Goal: Task Accomplishment & Management: Complete application form

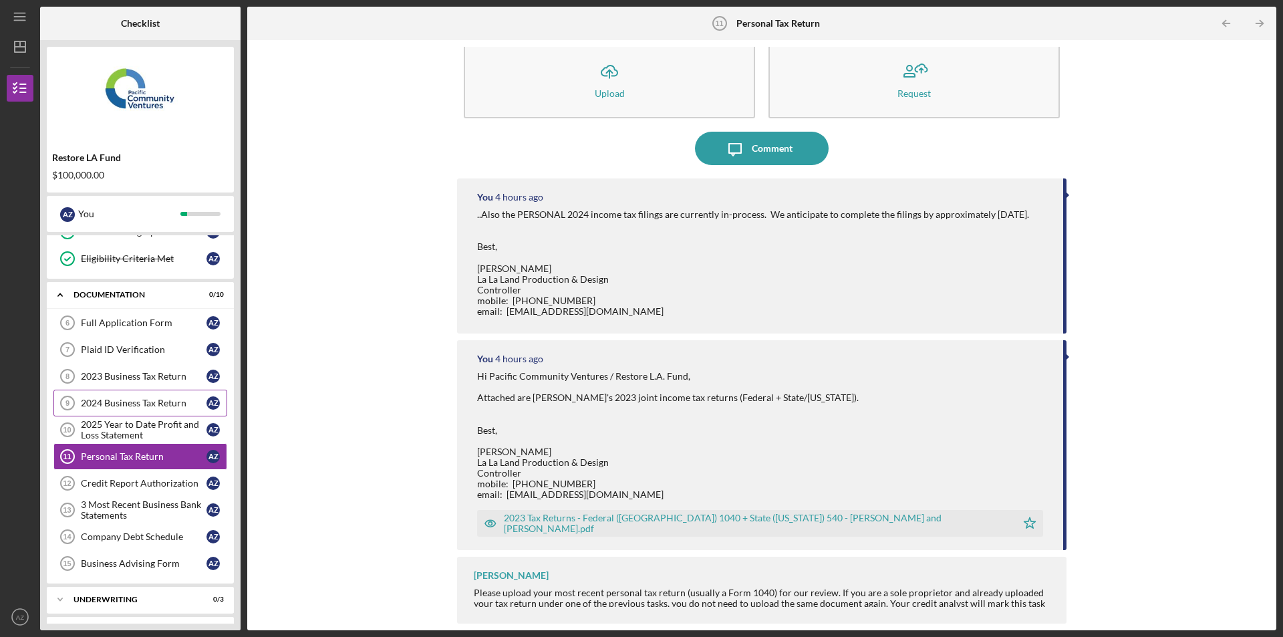
scroll to position [178, 0]
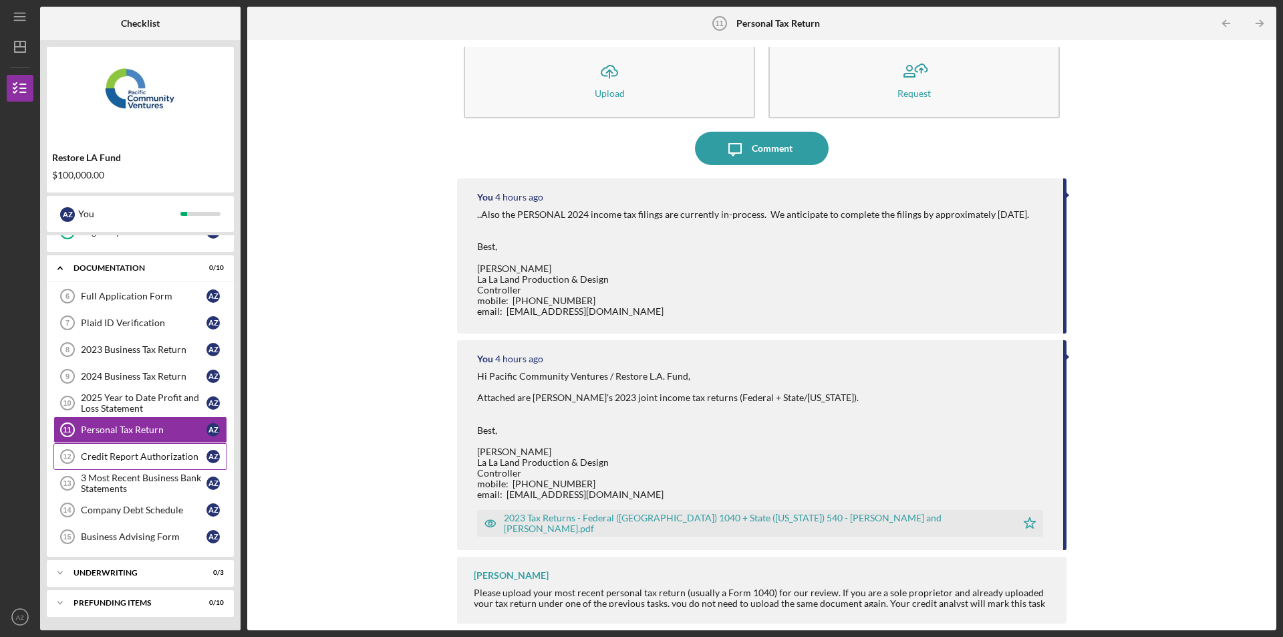
click at [111, 464] on link "Credit Report Authorization 12 Credit Report Authorization A Z" at bounding box center [140, 456] width 174 height 27
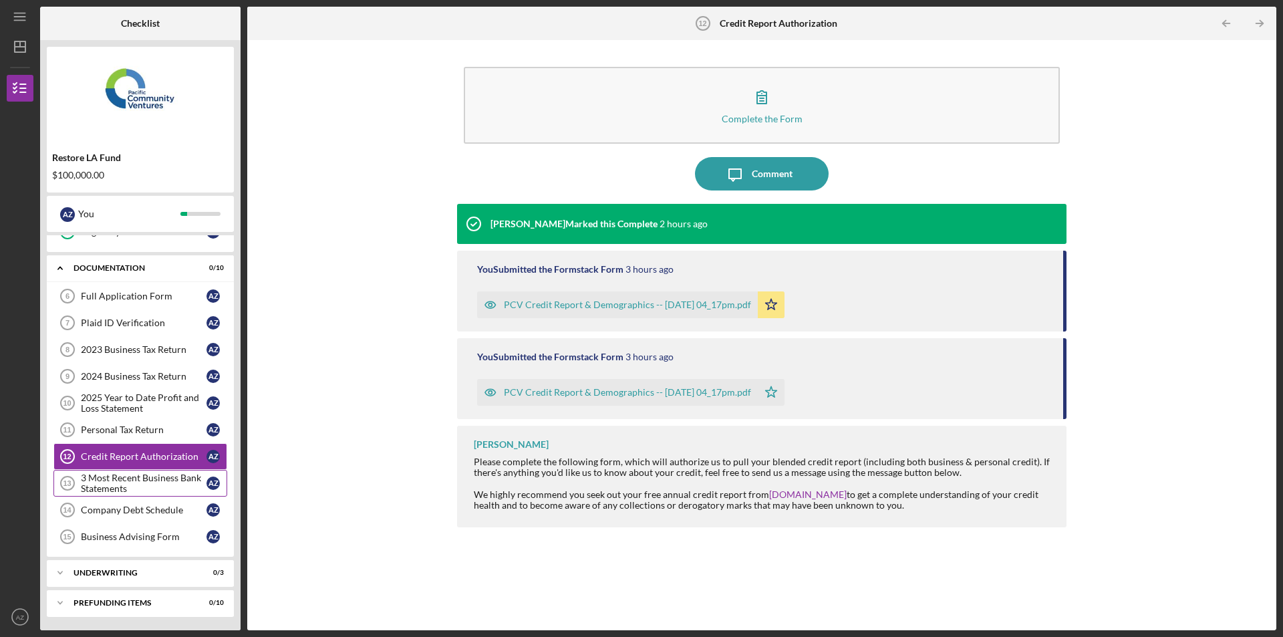
click at [98, 475] on div "3 Most Recent Business Bank Statements" at bounding box center [144, 483] width 126 height 21
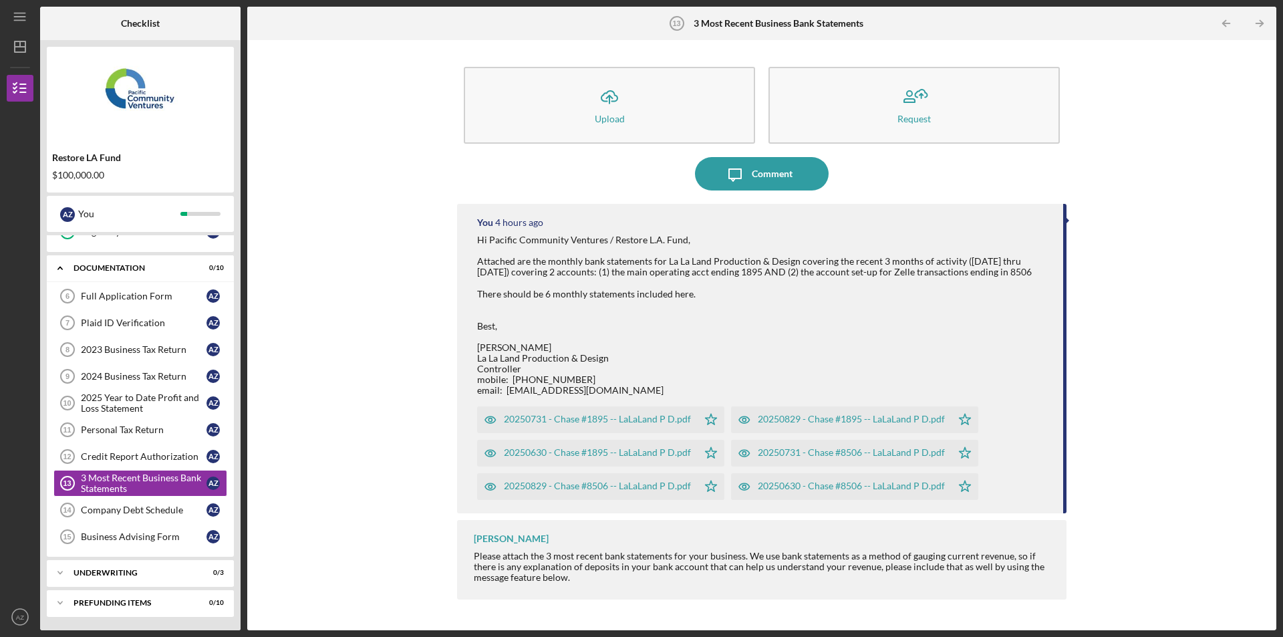
drag, startPoint x: 268, startPoint y: 303, endPoint x: 317, endPoint y: 403, distance: 111.2
click at [268, 303] on div "Icon/Upload Upload Request Icon/Message Comment You 4 hours ago Hi Pacific Comm…" at bounding box center [762, 335] width 1016 height 577
click at [136, 537] on div "Business Advising Form" at bounding box center [144, 536] width 126 height 11
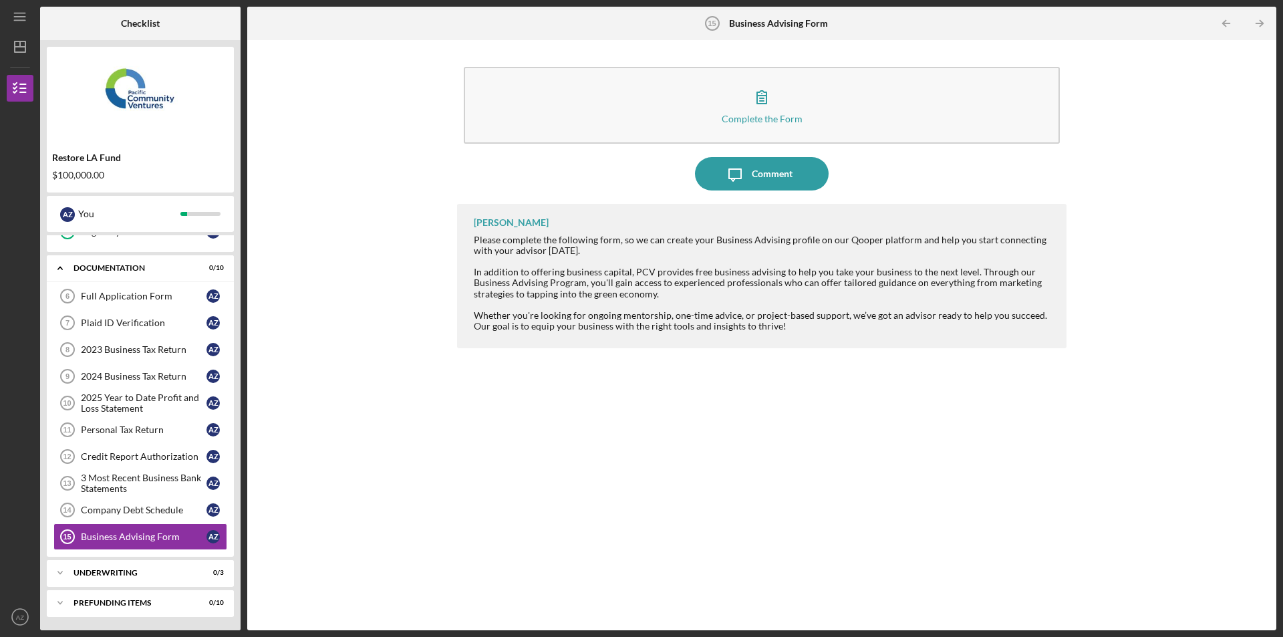
drag, startPoint x: 765, startPoint y: 575, endPoint x: 667, endPoint y: 632, distance: 112.6
click at [765, 575] on div "[PERSON_NAME] Please complete the following form, so we can create your Busines…" at bounding box center [762, 407] width 610 height 406
click at [297, 267] on div "Complete the Form Form Icon/Message Comment [PERSON_NAME] Please complete the f…" at bounding box center [762, 335] width 1016 height 577
drag, startPoint x: 892, startPoint y: 512, endPoint x: 989, endPoint y: 498, distance: 97.9
click at [893, 512] on div "[PERSON_NAME] Please complete the following form, so we can create your Busines…" at bounding box center [762, 407] width 610 height 406
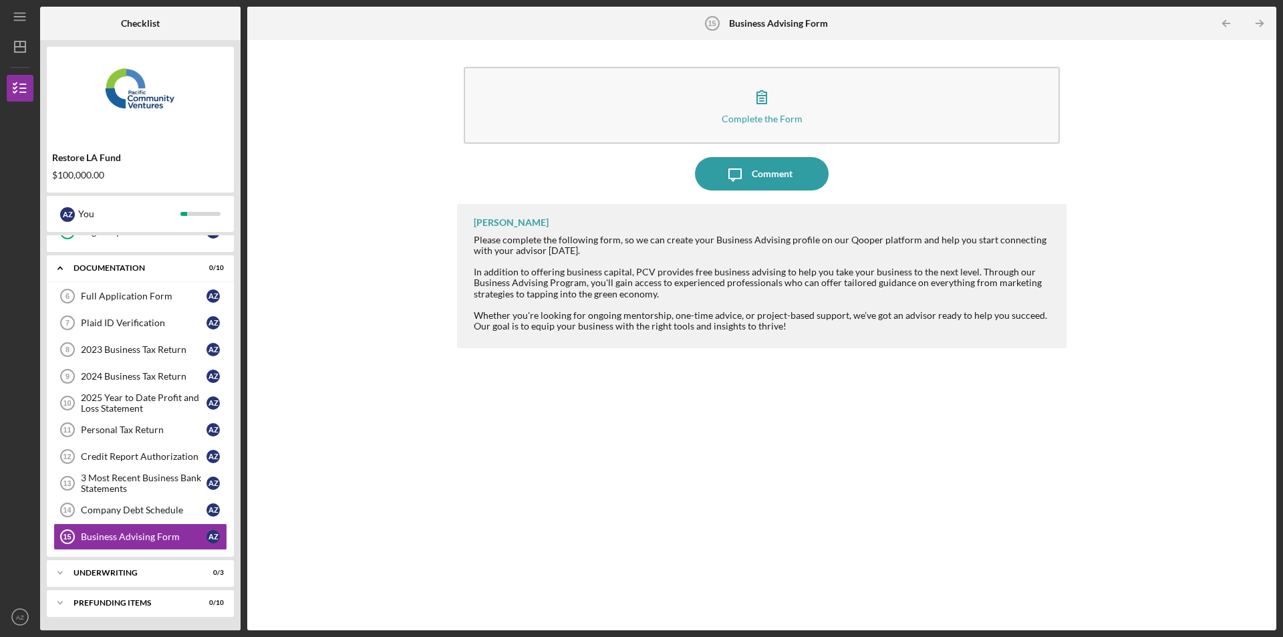
click at [682, 561] on div "[PERSON_NAME] Please complete the following form, so we can create your Busines…" at bounding box center [762, 407] width 610 height 406
click at [182, 508] on div "Company Debt Schedule" at bounding box center [144, 510] width 126 height 11
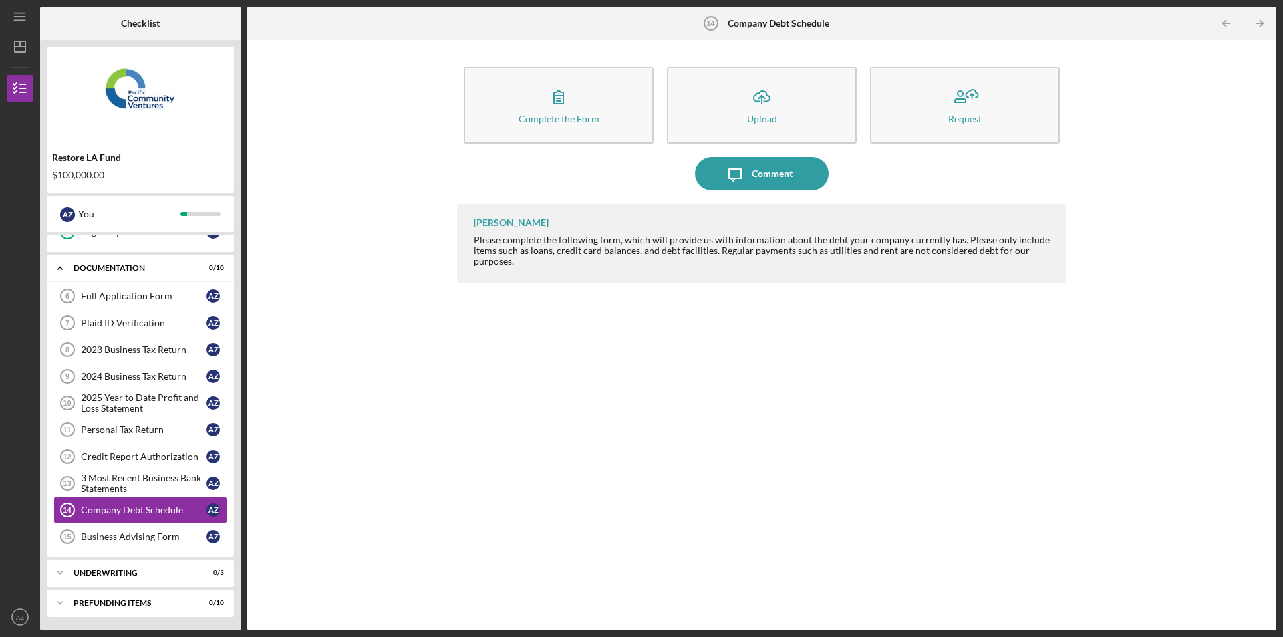
drag, startPoint x: 795, startPoint y: 485, endPoint x: 723, endPoint y: 616, distance: 149.9
click at [795, 485] on div "[PERSON_NAME] Please complete the following form, which will provide us with in…" at bounding box center [762, 407] width 610 height 406
click at [765, 479] on div "Yash Abichandani Please complete the following form, which will provide us with…" at bounding box center [762, 407] width 610 height 406
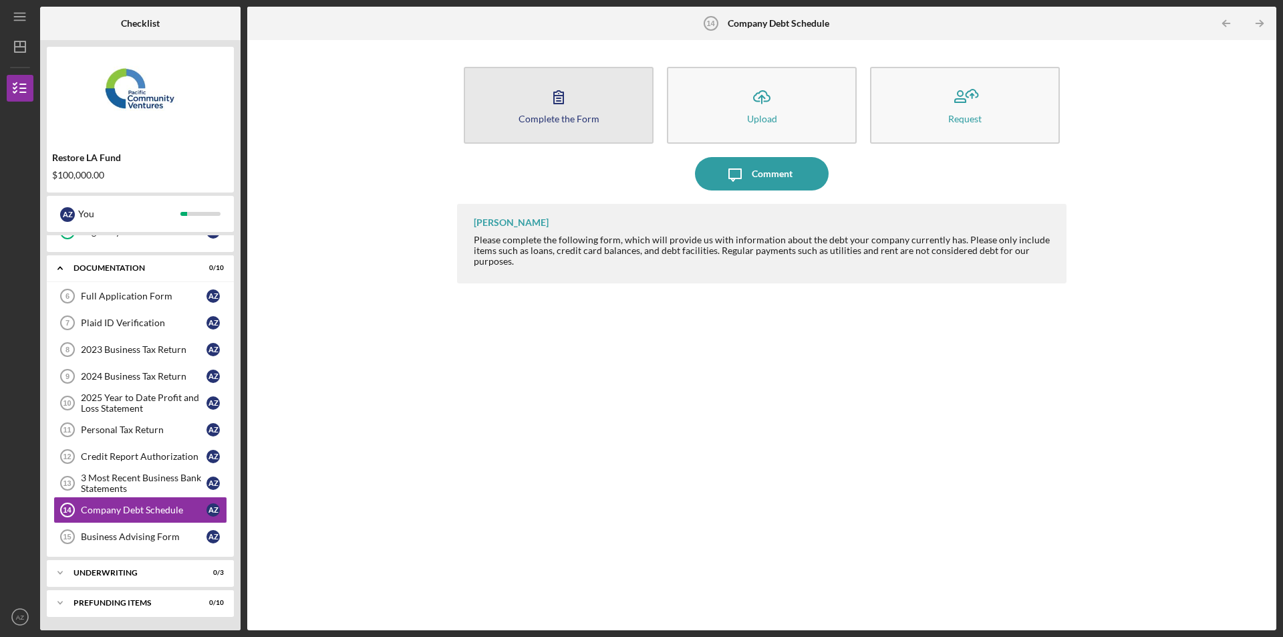
click at [591, 120] on div "Complete the Form" at bounding box center [559, 119] width 81 height 10
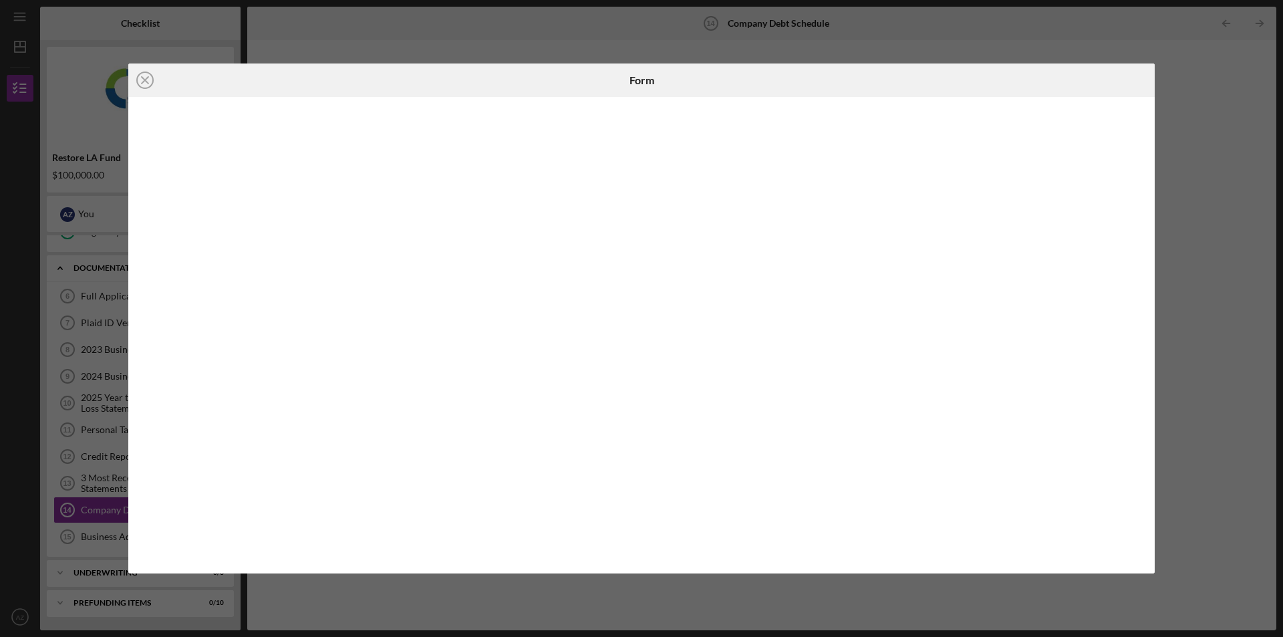
drag, startPoint x: 340, startPoint y: 84, endPoint x: 440, endPoint y: 113, distance: 103.7
click at [414, 86] on div "Icon/Close" at bounding box center [299, 79] width 342 height 33
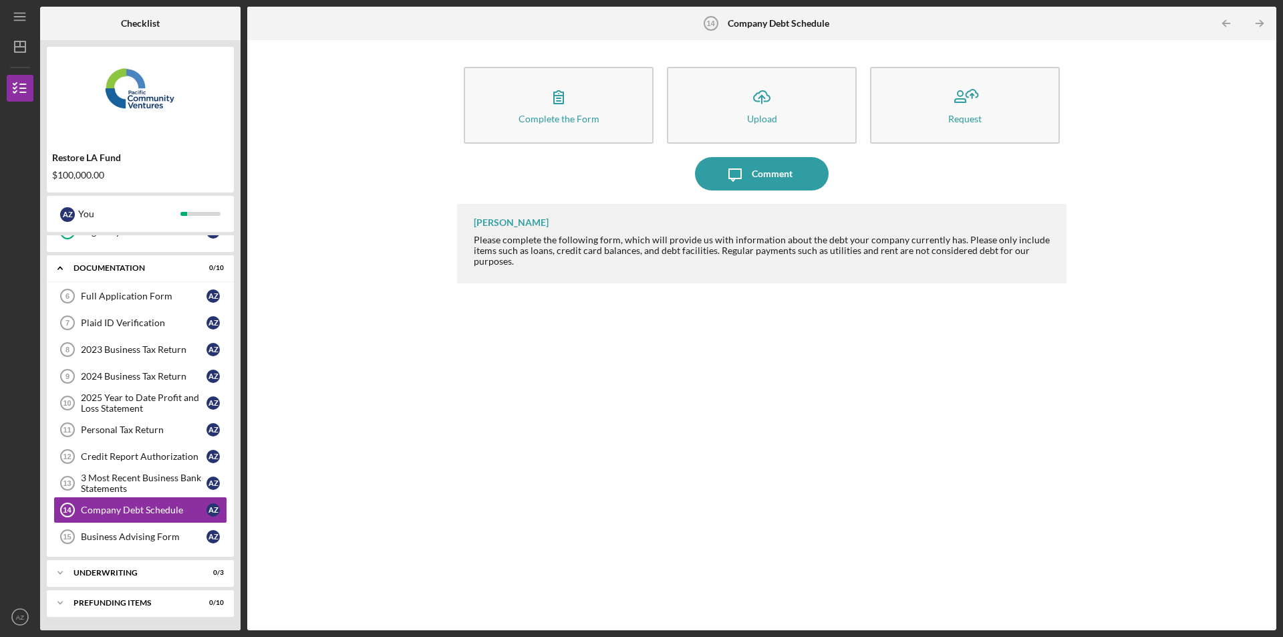
click at [941, 311] on div "Yash Abichandani Please complete the following form, which will provide us with…" at bounding box center [762, 407] width 610 height 406
click at [160, 545] on link "Business Advising Form 15 Business Advising Form A Z" at bounding box center [140, 536] width 174 height 27
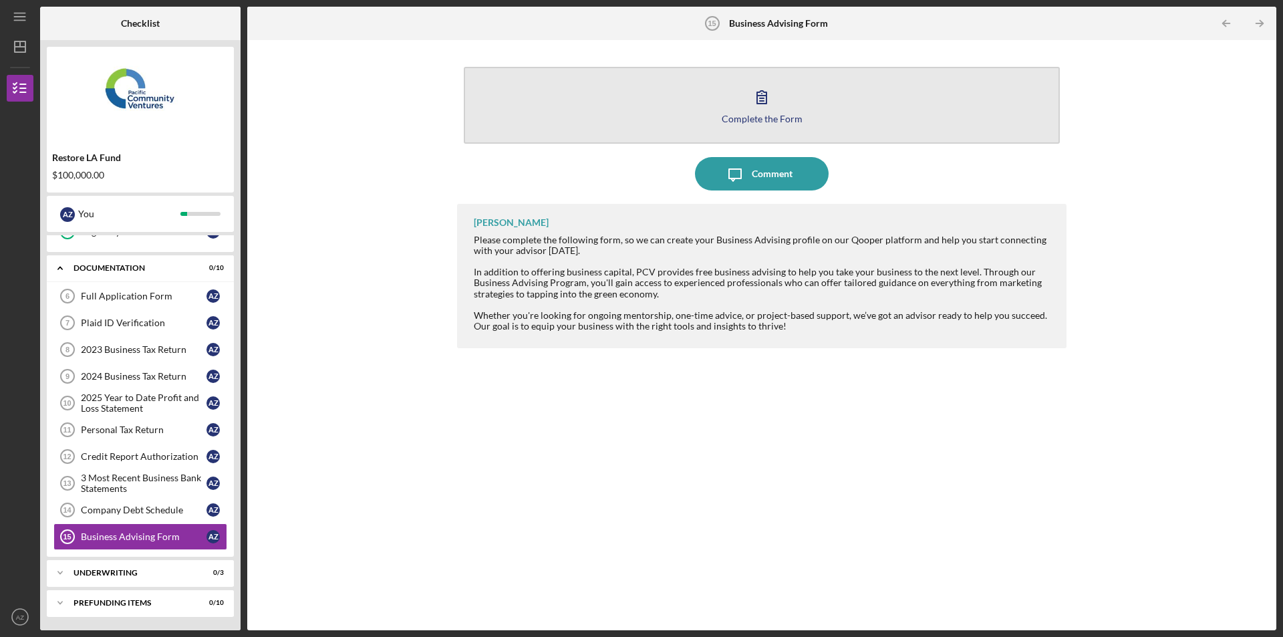
click at [753, 110] on icon "button" at bounding box center [761, 96] width 33 height 33
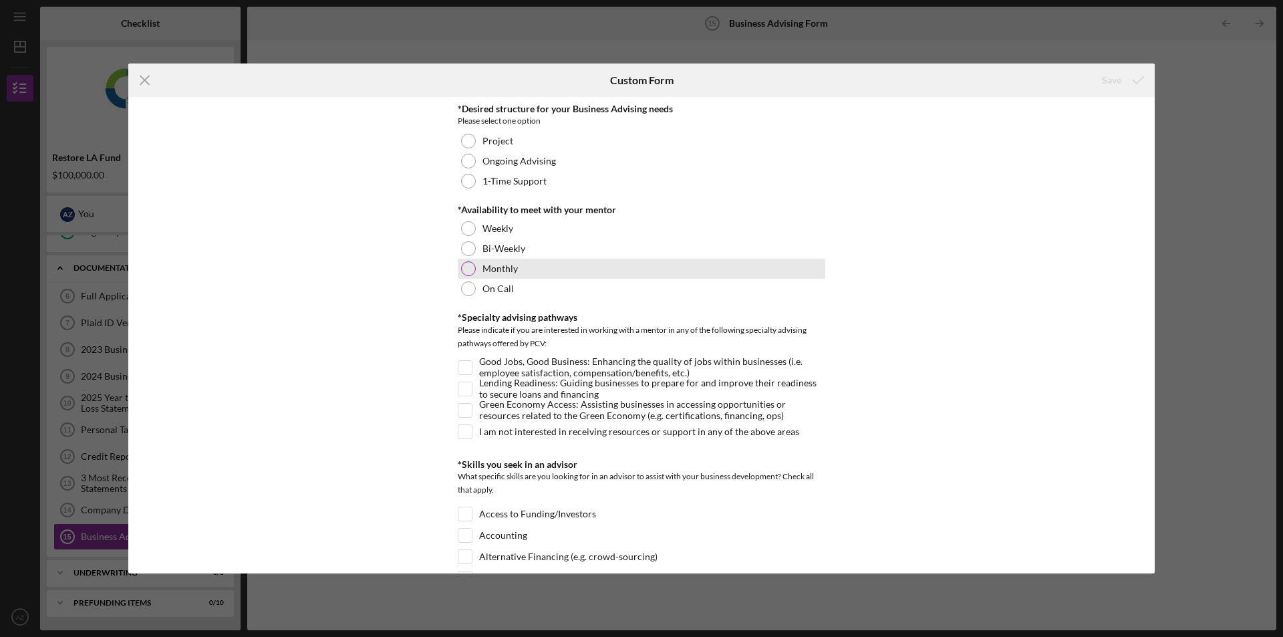
click at [473, 269] on div at bounding box center [468, 268] width 15 height 15
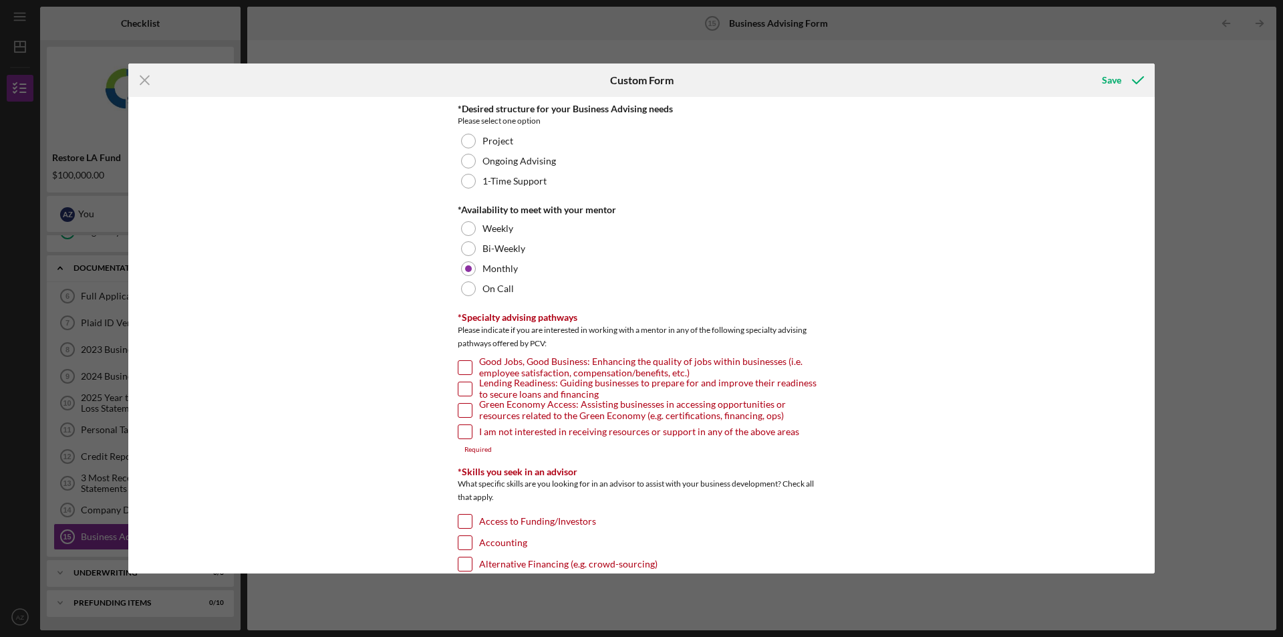
click at [465, 385] on input "Lending Readiness: Guiding businesses to prepare for and improve their readines…" at bounding box center [465, 388] width 13 height 13
checkbox input "true"
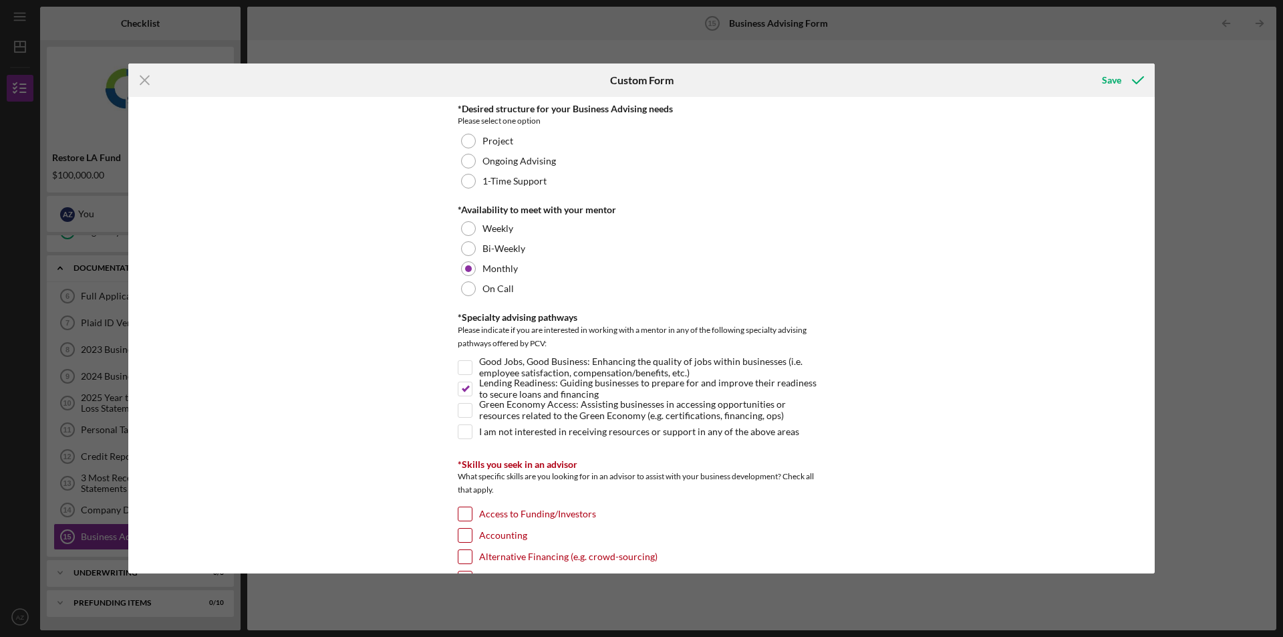
scroll to position [201, 0]
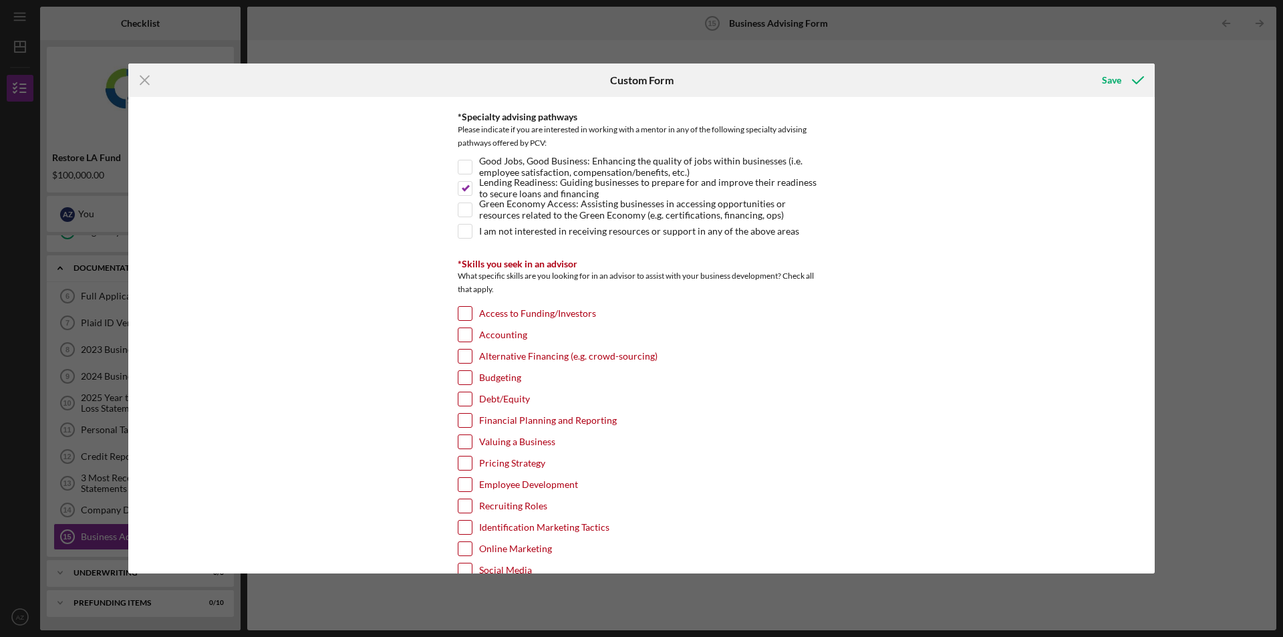
click at [460, 314] on input "Access to Funding/Investors" at bounding box center [465, 313] width 13 height 13
checkbox input "true"
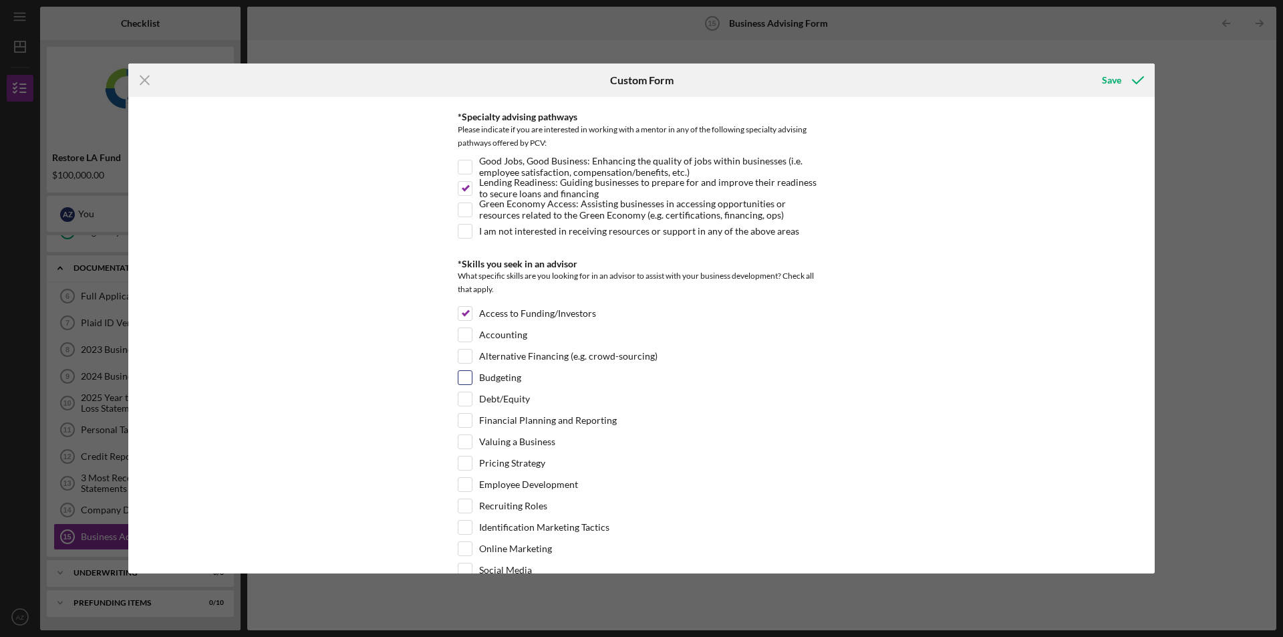
drag, startPoint x: 457, startPoint y: 380, endPoint x: 461, endPoint y: 387, distance: 8.1
click at [459, 380] on input "Budgeting" at bounding box center [465, 377] width 13 height 13
checkbox input "true"
click at [464, 398] on input "Debt/Equity" at bounding box center [465, 398] width 13 height 13
checkbox input "true"
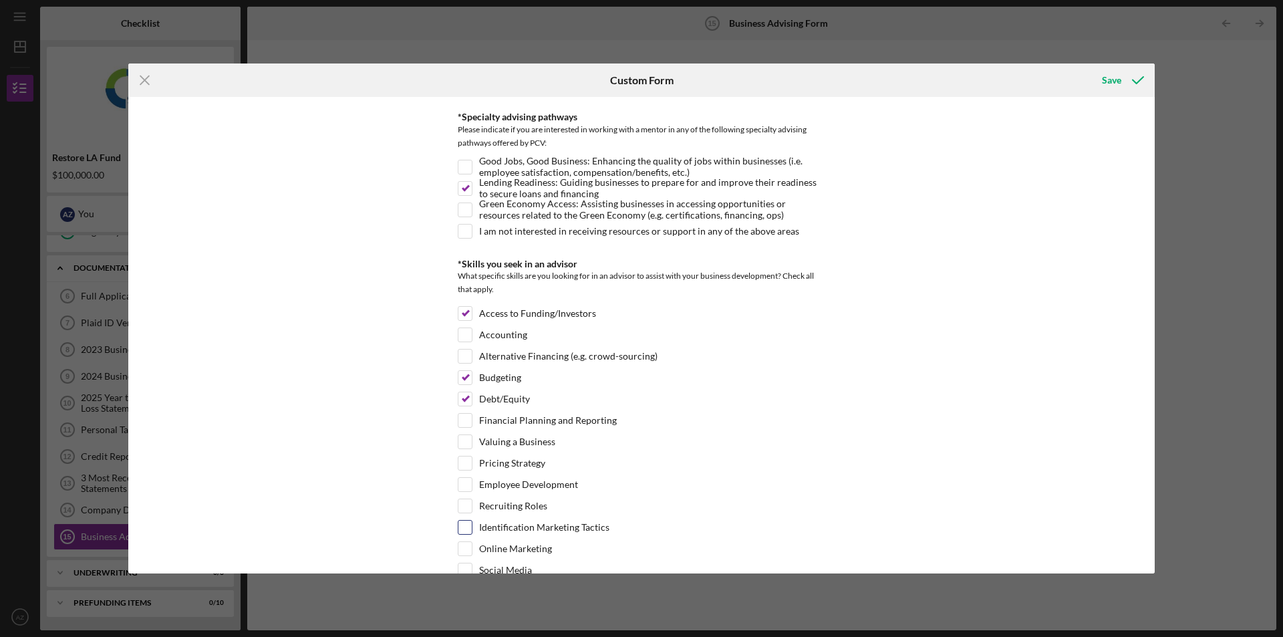
scroll to position [334, 0]
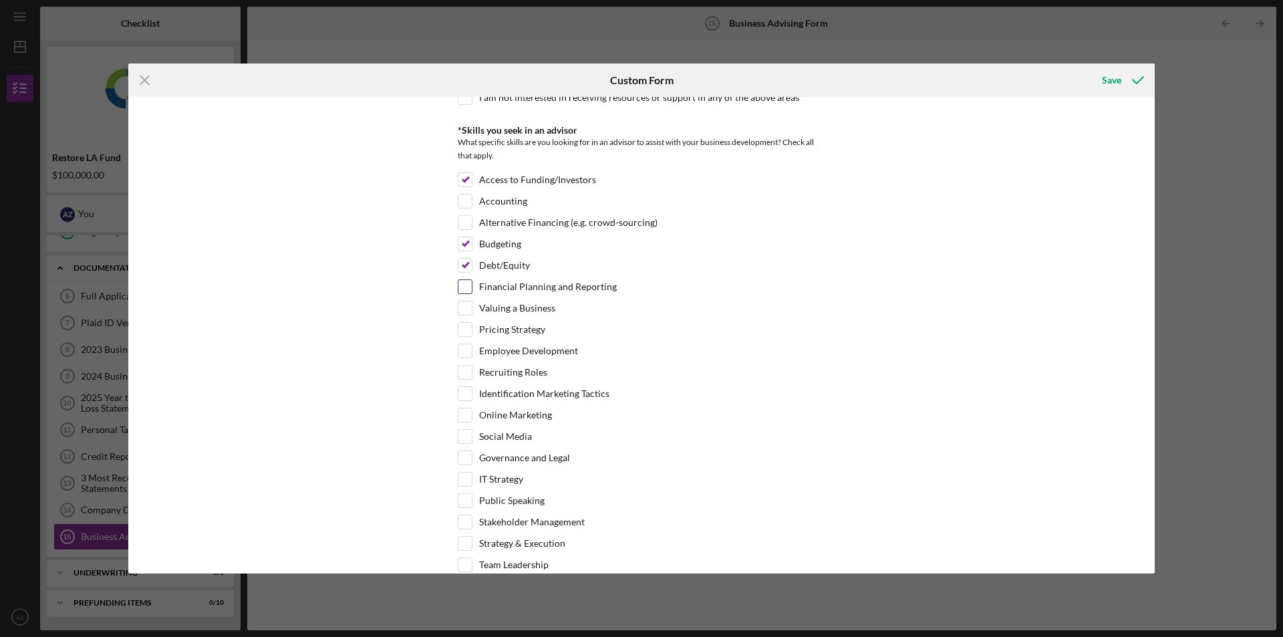
click at [464, 285] on input "Financial Planning and Reporting" at bounding box center [465, 286] width 13 height 13
checkbox input "true"
click at [465, 305] on input "Valuing a Business" at bounding box center [465, 307] width 13 height 13
checkbox input "true"
click at [467, 226] on input "Alternative Financing (e.g. crowd-sourcing)" at bounding box center [465, 222] width 13 height 13
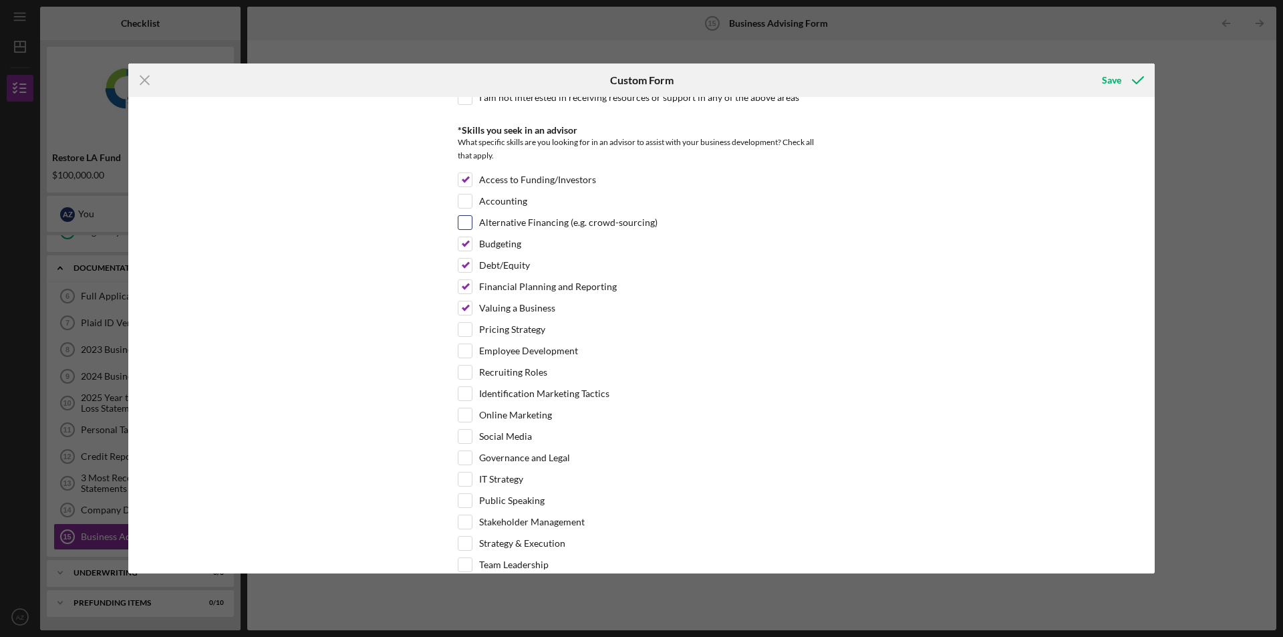
checkbox input "true"
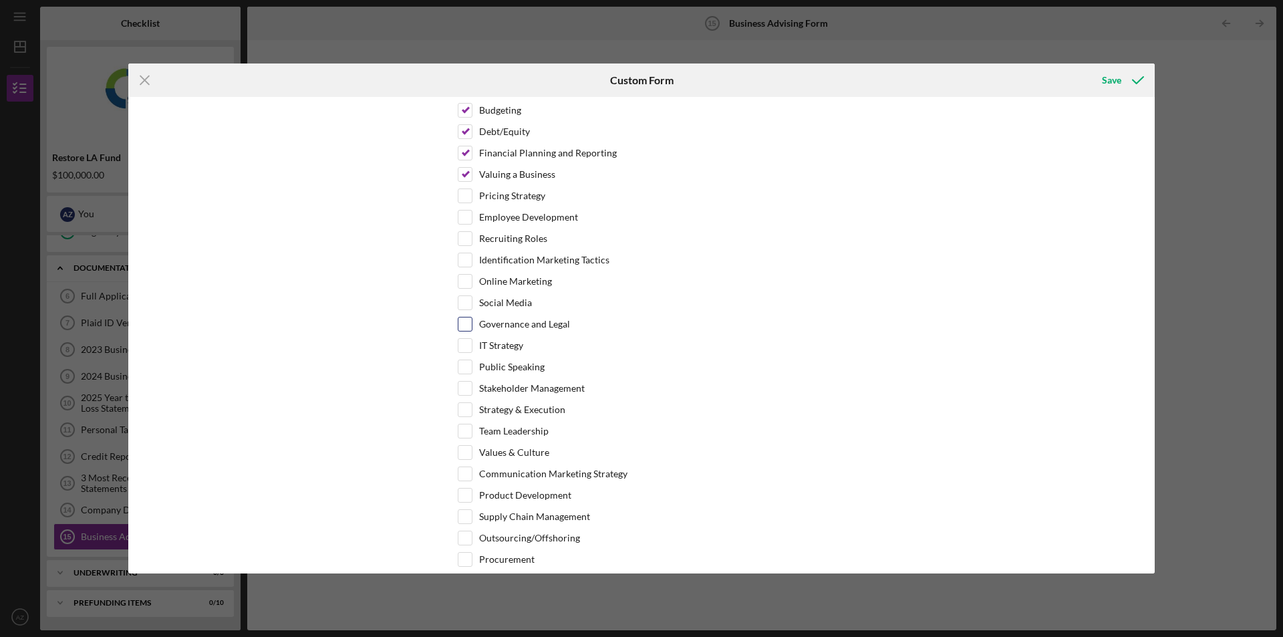
click at [461, 324] on input "Governance and Legal" at bounding box center [465, 323] width 13 height 13
checkbox input "true"
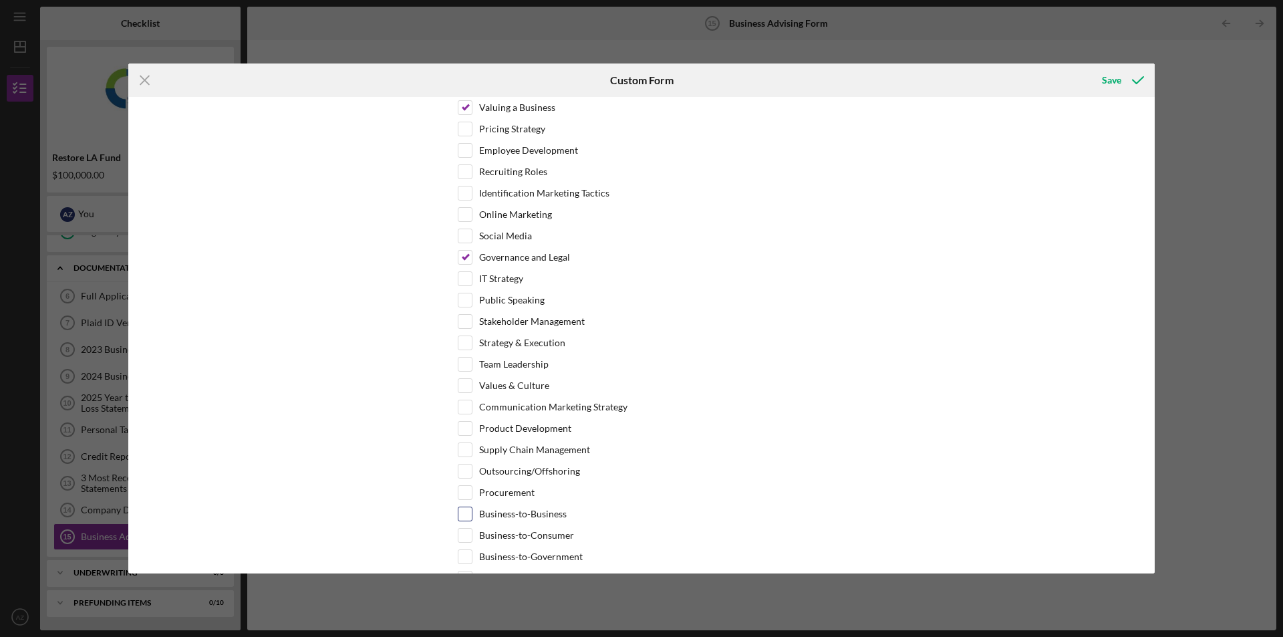
click at [469, 514] on input "Business-to-Business" at bounding box center [465, 513] width 13 height 13
checkbox input "true"
click at [465, 535] on input "Business-to-Consumer" at bounding box center [465, 535] width 13 height 13
checkbox input "true"
click at [461, 549] on div at bounding box center [465, 556] width 15 height 15
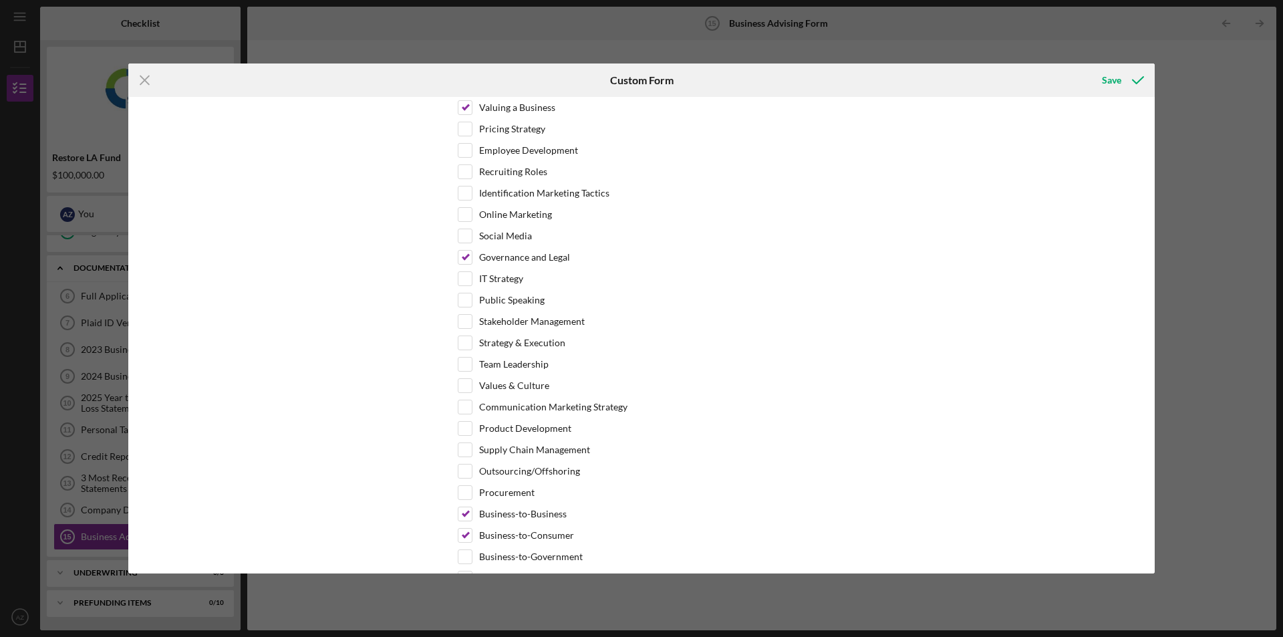
click at [455, 562] on div "*Desired structure for your Business Advising needs Please select one option Pr…" at bounding box center [641, 335] width 1027 height 476
click at [459, 557] on input "Business-to-Government" at bounding box center [465, 556] width 13 height 13
checkbox input "true"
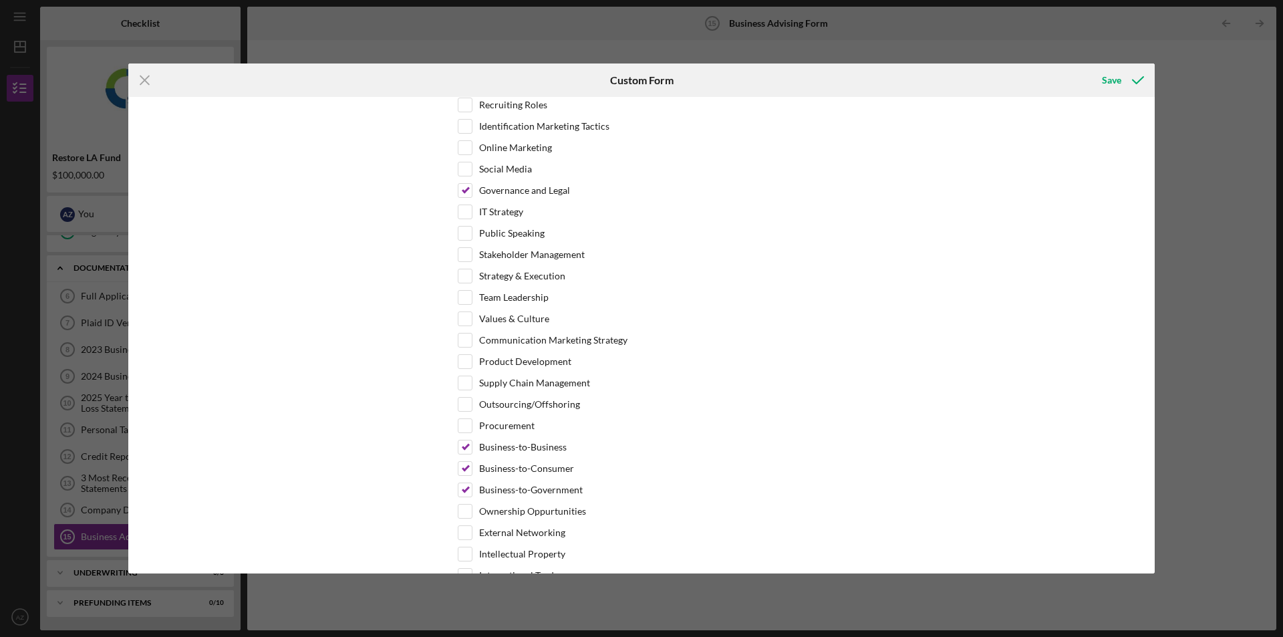
scroll to position [668, 0]
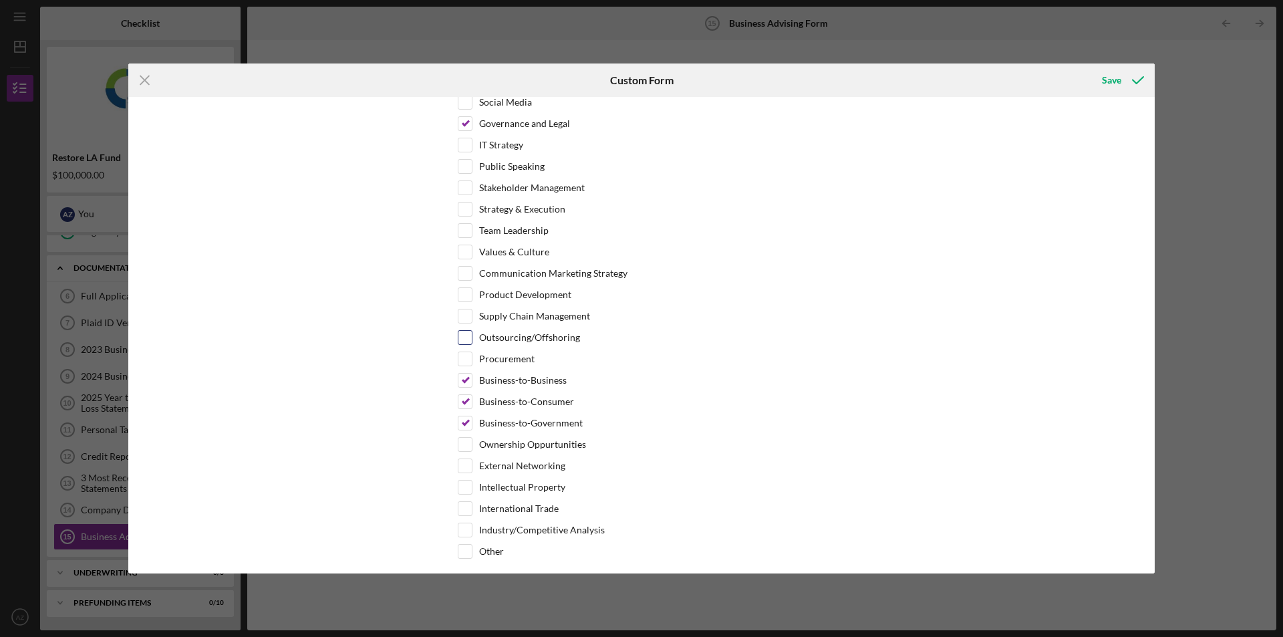
click at [469, 336] on input "Outsourcing/Offshoring" at bounding box center [465, 337] width 13 height 13
checkbox input "true"
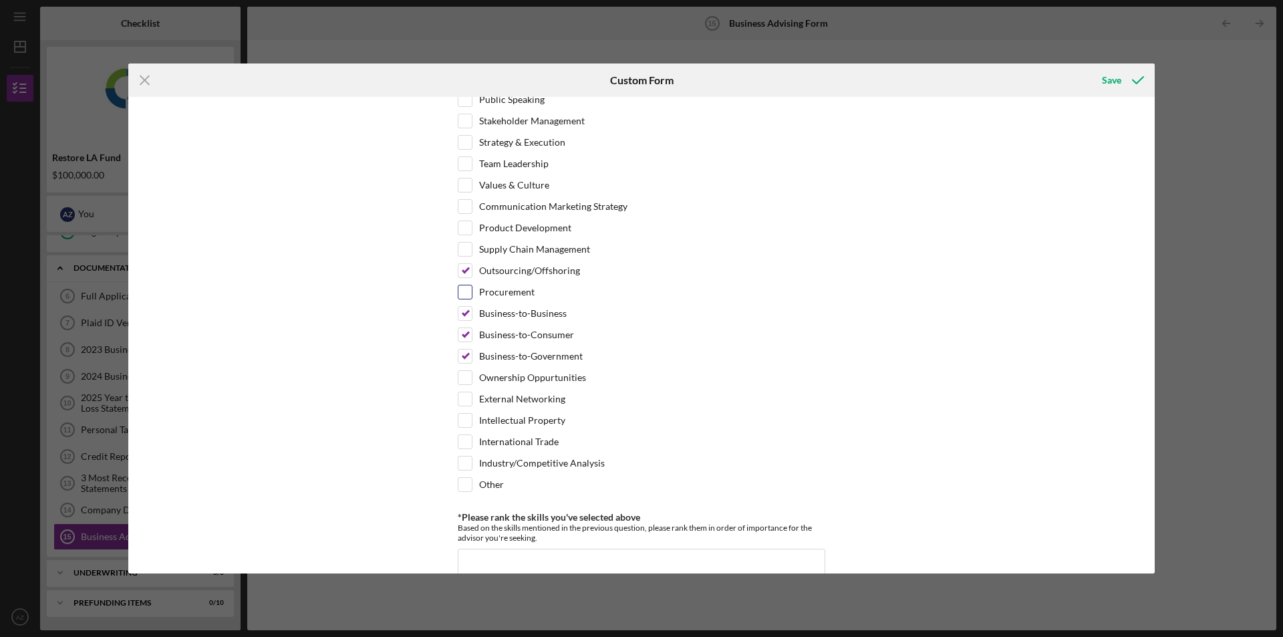
scroll to position [802, 0]
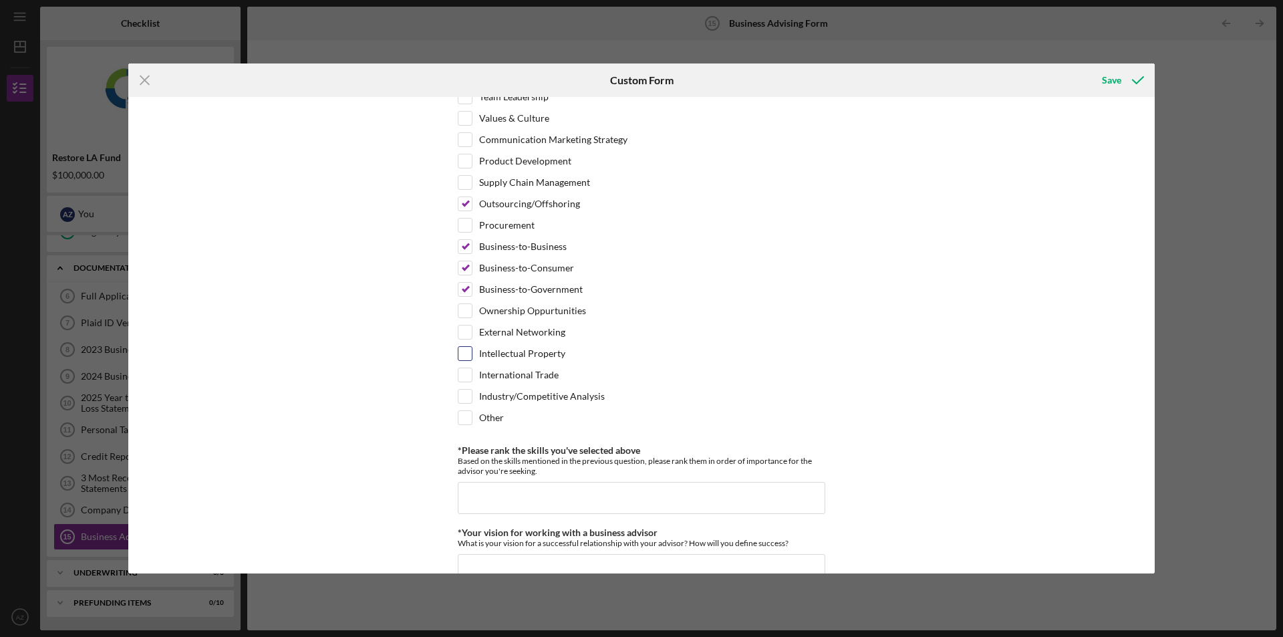
click at [465, 352] on input "Intellectual Property" at bounding box center [465, 353] width 13 height 13
checkbox input "true"
click at [465, 372] on input "International Trade" at bounding box center [465, 374] width 13 height 13
checkbox input "true"
click at [461, 398] on input "Industry/Competitive Analysis" at bounding box center [465, 396] width 13 height 13
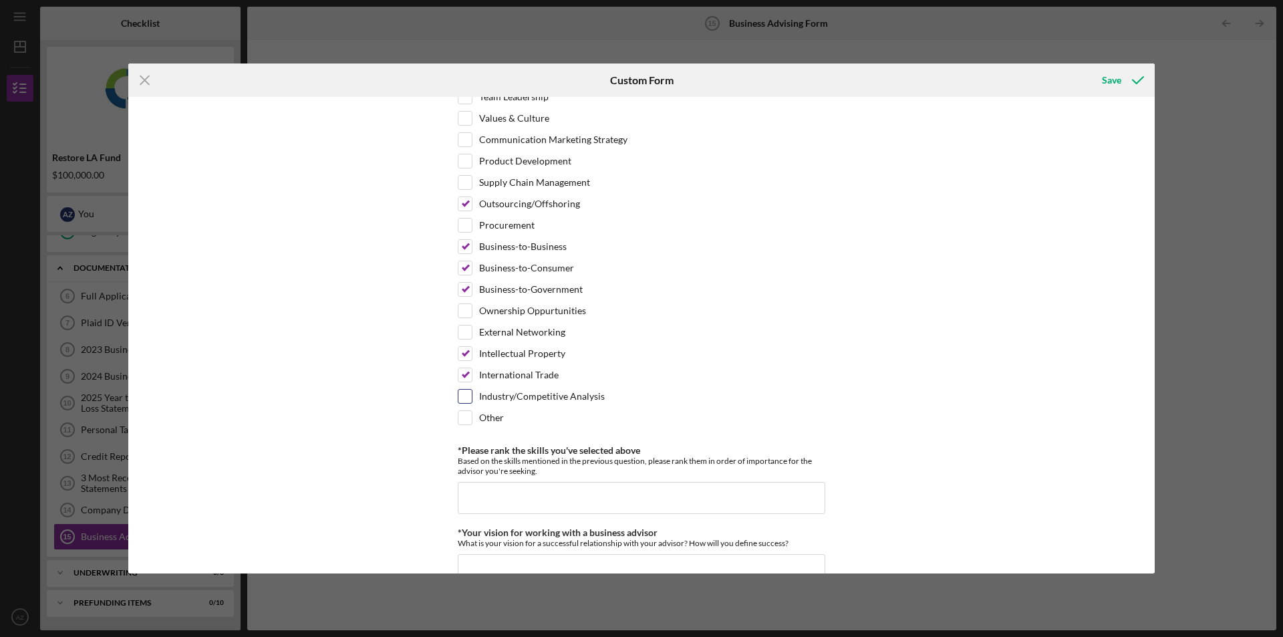
checkbox input "true"
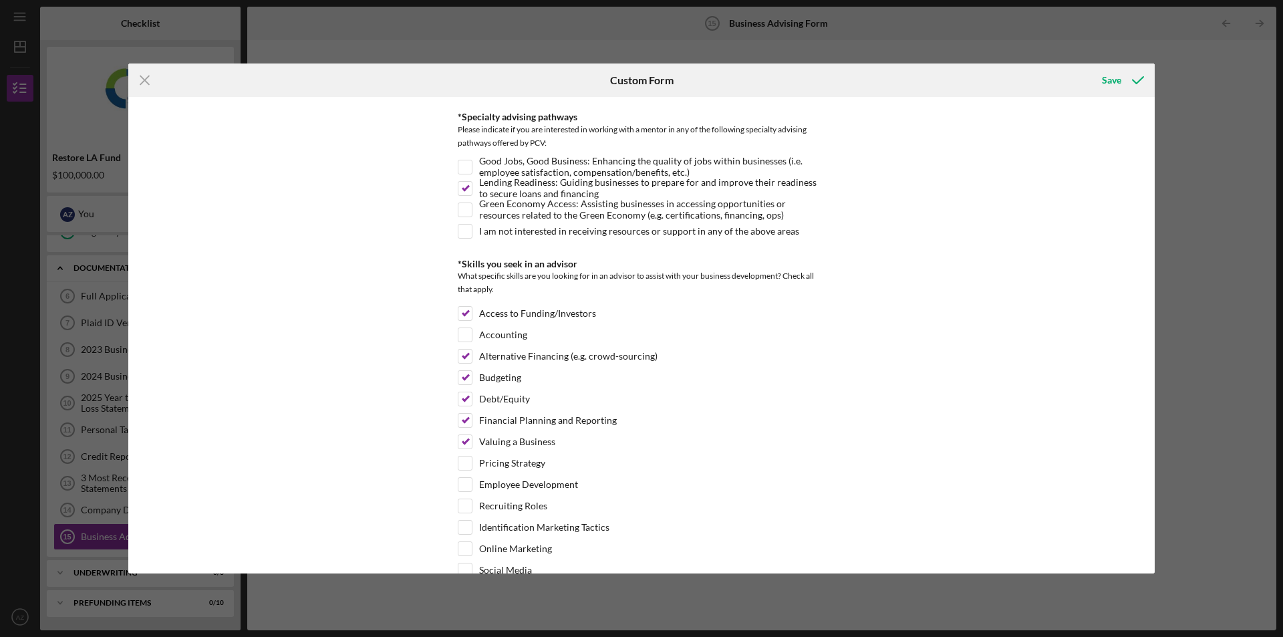
scroll to position [0, 0]
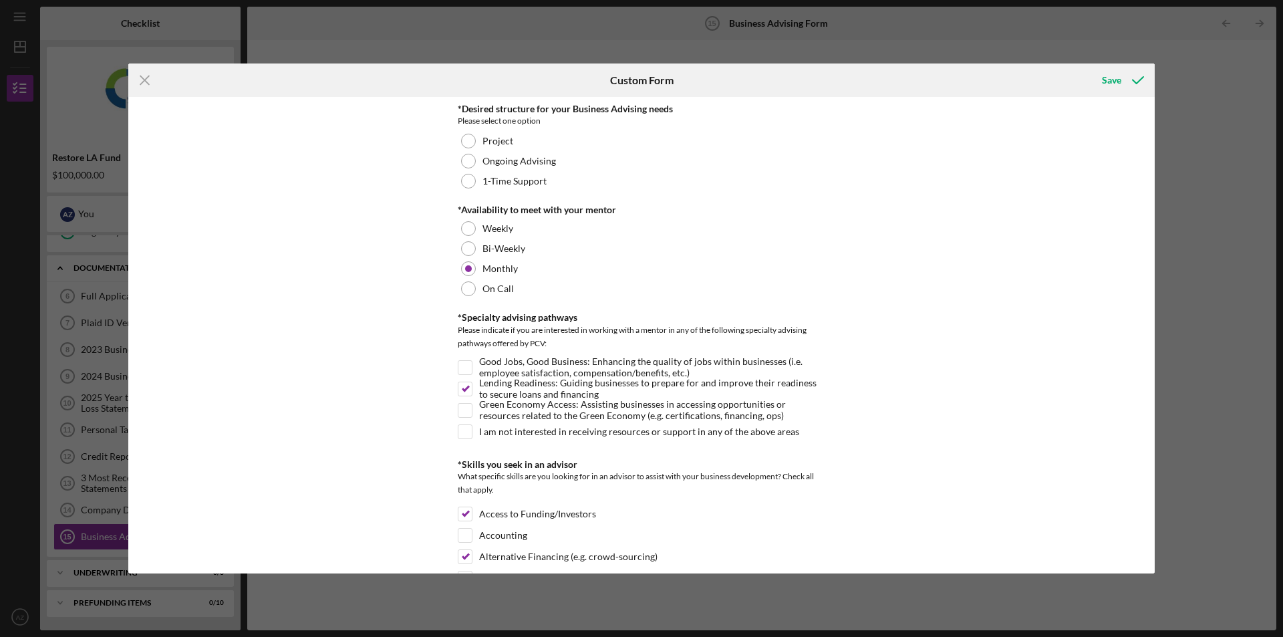
click at [273, 378] on div "*Desired structure for your Business Advising needs Please select one option Pr…" at bounding box center [641, 335] width 1027 height 476
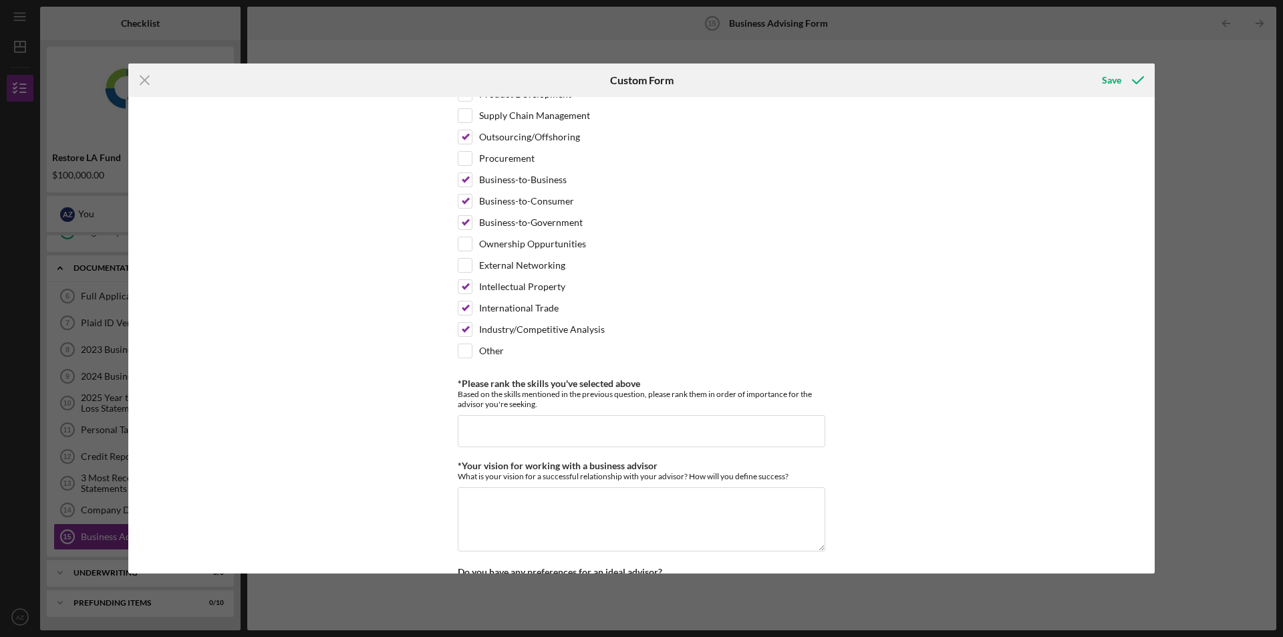
scroll to position [1110, 0]
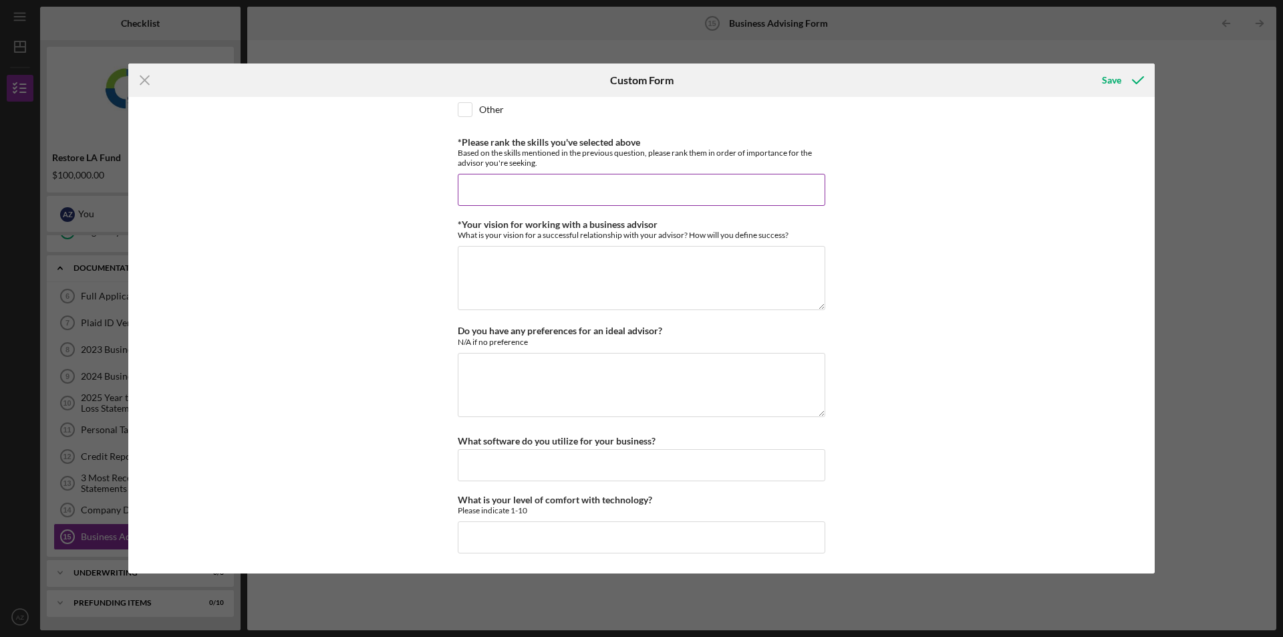
drag, startPoint x: 680, startPoint y: 165, endPoint x: 682, endPoint y: 172, distance: 7.6
click at [680, 165] on div "Based on the skills mentioned in the previous question, please rank them in ord…" at bounding box center [642, 158] width 368 height 20
click at [682, 176] on input "*Please rank the skills you've selected above" at bounding box center [642, 190] width 368 height 32
type input "C"
click at [1089, 67] on button "Save" at bounding box center [1122, 80] width 66 height 27
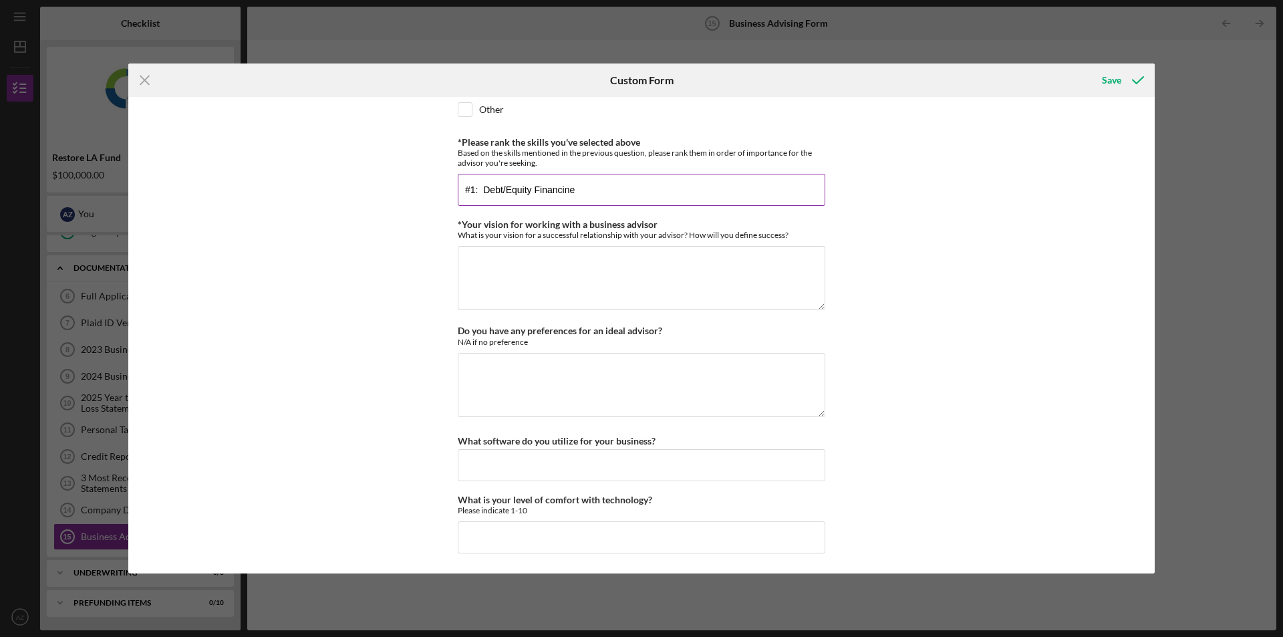
scroll to position [1118, 0]
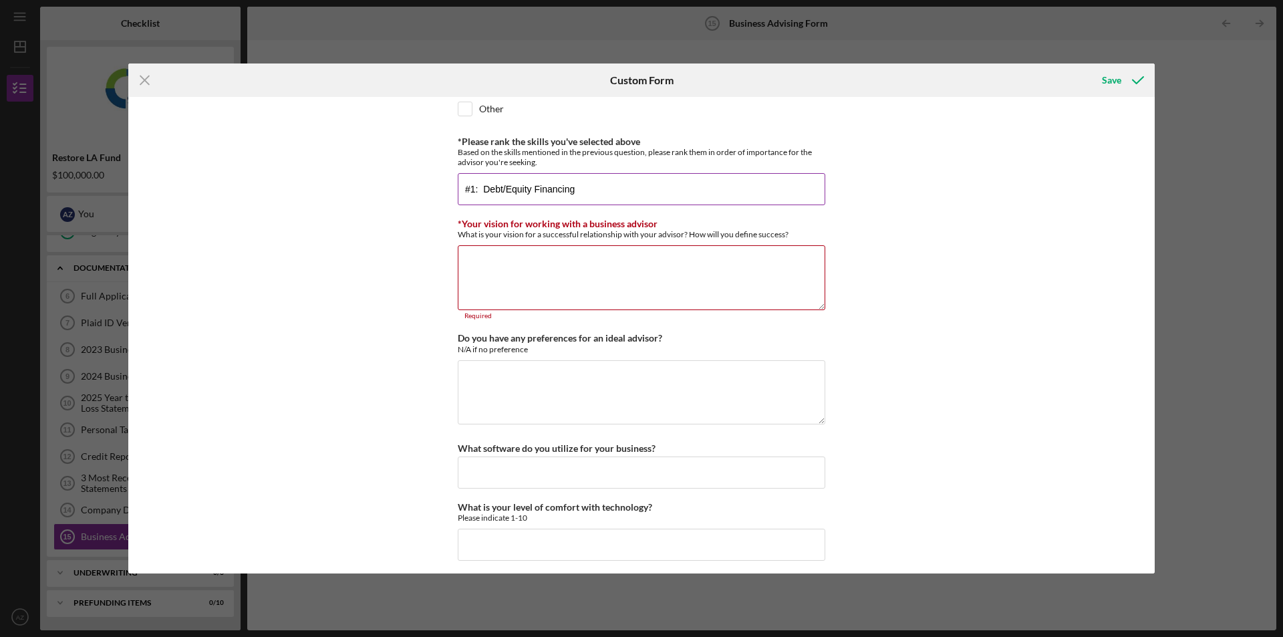
click at [1089, 67] on button "Save" at bounding box center [1122, 80] width 66 height 27
click at [480, 191] on input "#1: Debt/Equity Financing" at bounding box center [642, 189] width 368 height 32
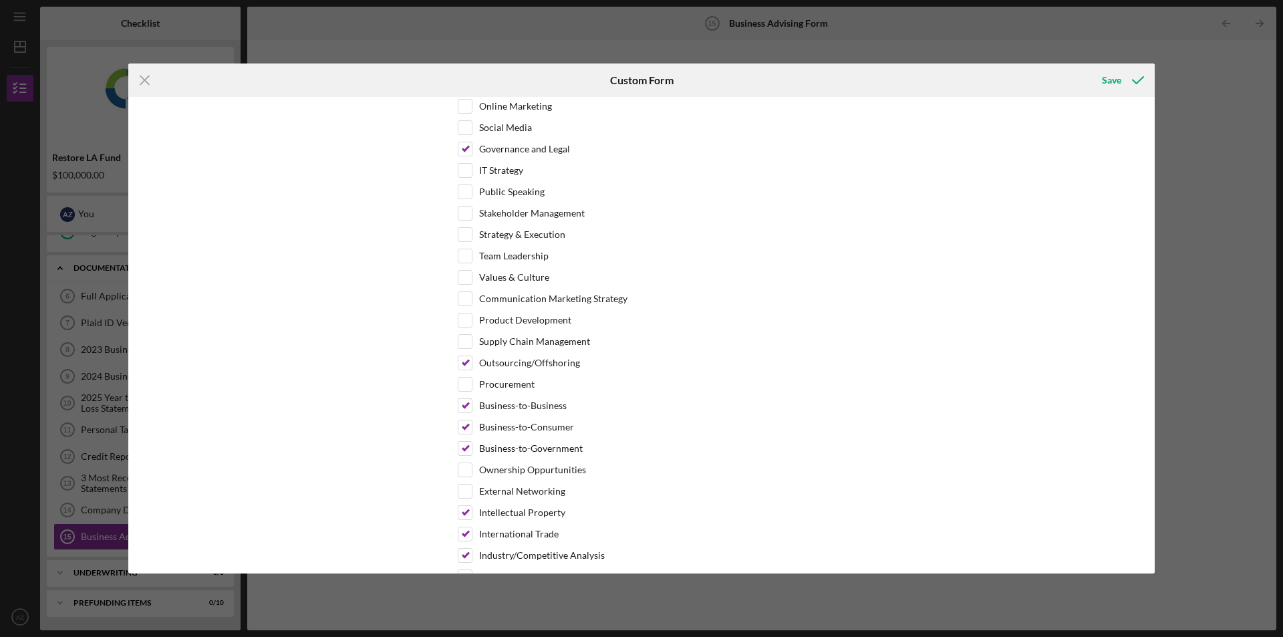
scroll to position [918, 0]
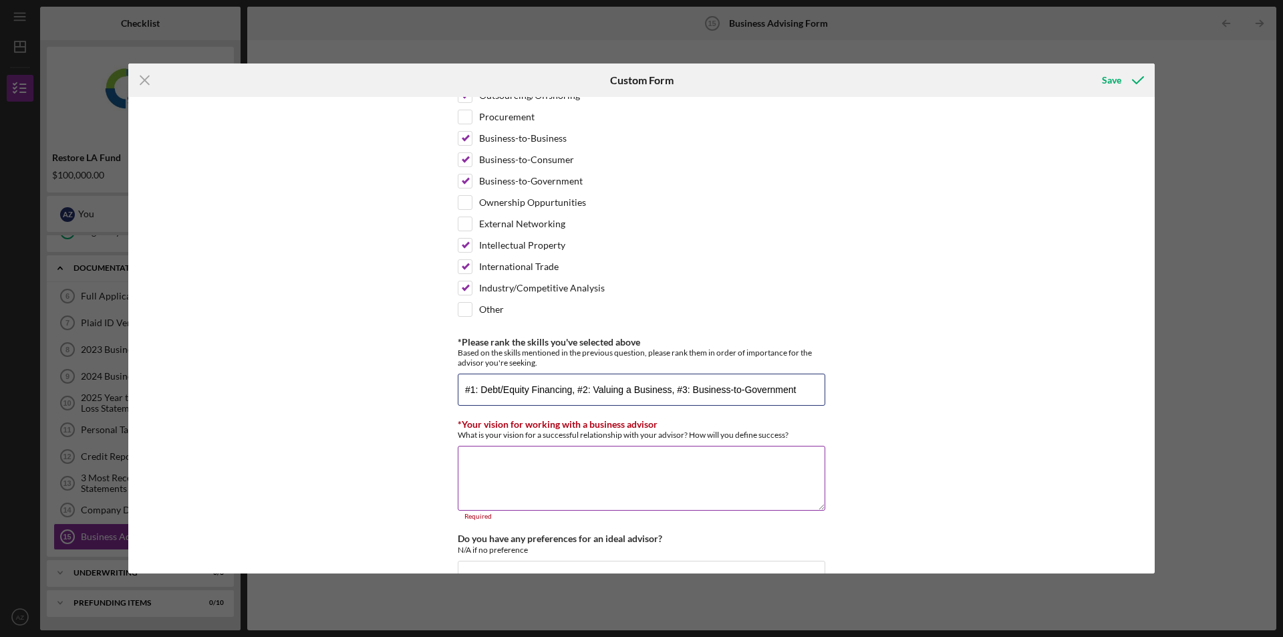
type input "#1: Debt/Equity Financing, #2: Valuing a Business, #3: Business-to-Government"
click at [737, 479] on textarea "*Your vision for working with a business advisor" at bounding box center [642, 478] width 368 height 64
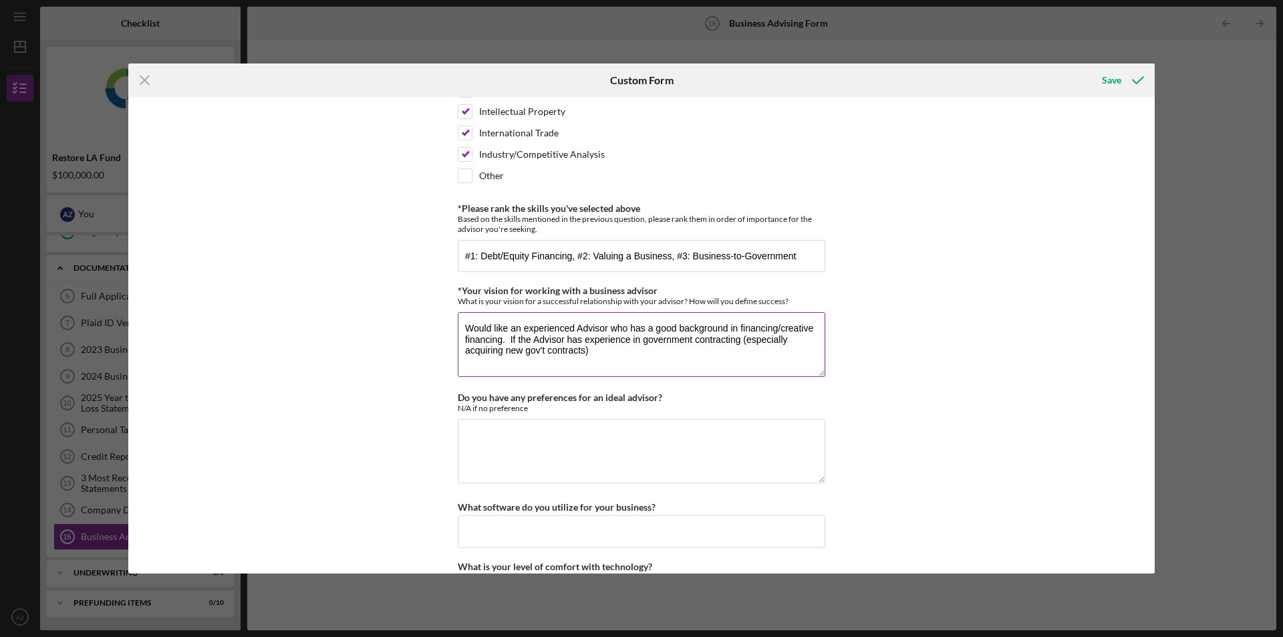
click at [741, 344] on textarea "Would like an experienced Advisor who has a good background in financing/creati…" at bounding box center [642, 344] width 368 height 64
drag, startPoint x: 721, startPoint y: 356, endPoint x: 274, endPoint y: 272, distance: 454.4
click at [274, 272] on div "*Desired structure for your Business Advising needs Please select one option Pr…" at bounding box center [641, 335] width 1027 height 476
type textarea "Would like an experienced Advisor who has a good background in financing/creati…"
click at [599, 452] on textarea "Do you have any preferences for an ideal advisor?" at bounding box center [642, 451] width 368 height 64
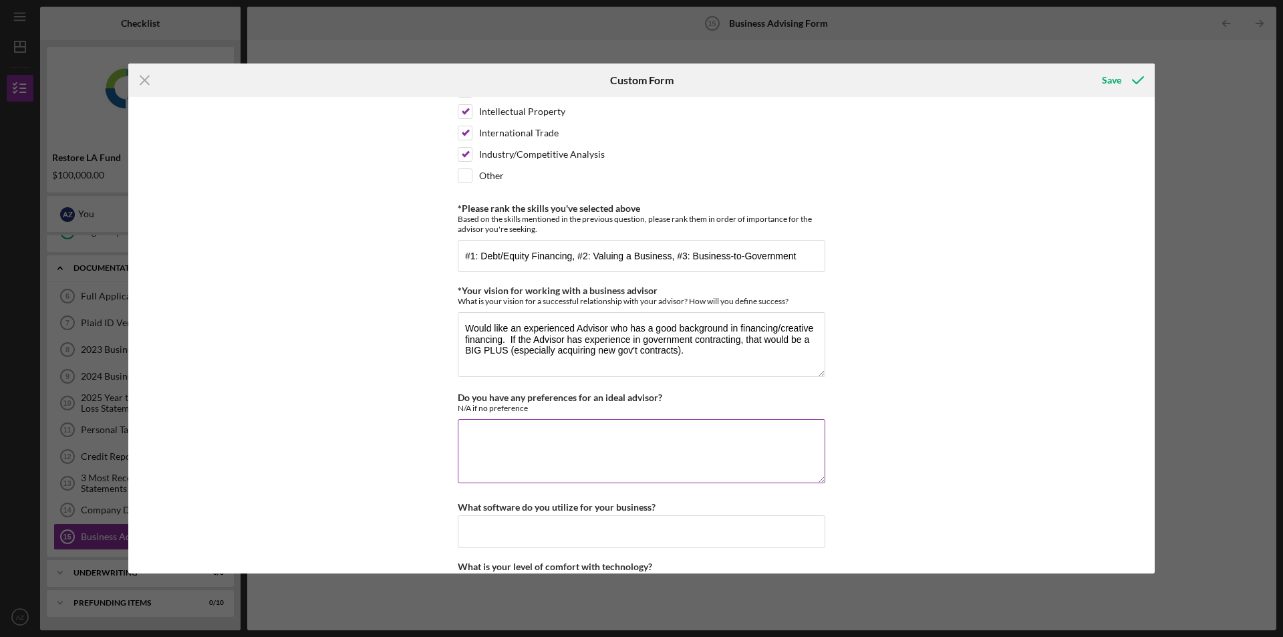
paste textarea "Would like an experienced Advisor who has a good background in financing/creati…"
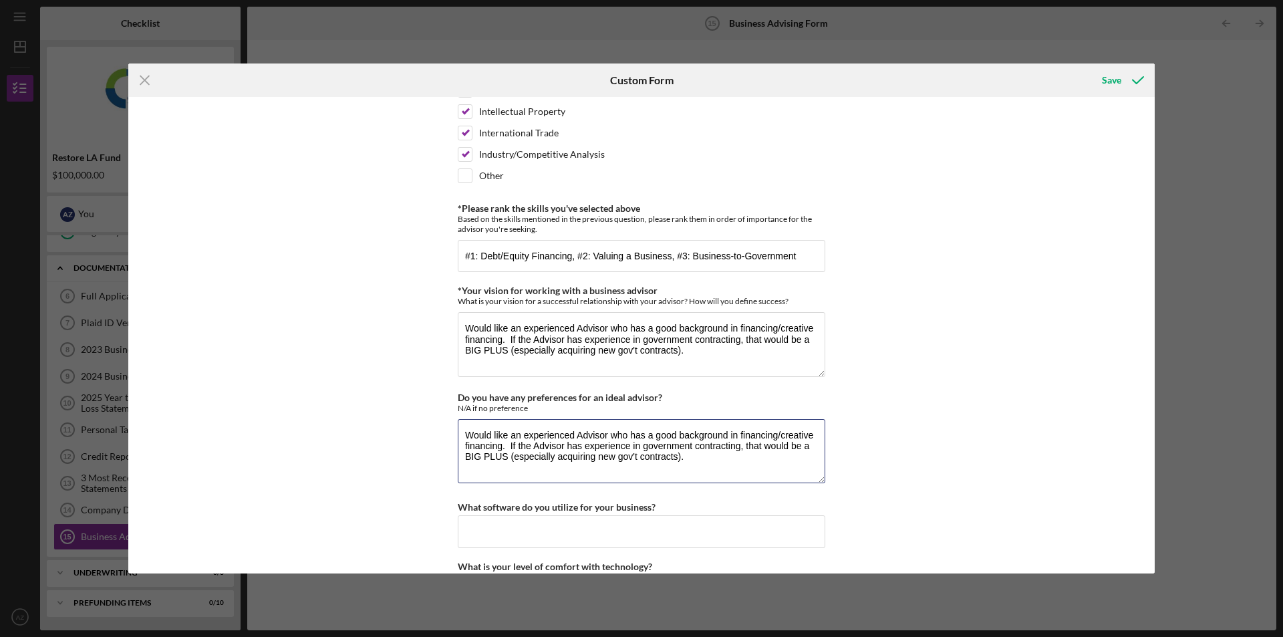
scroll to position [1118, 0]
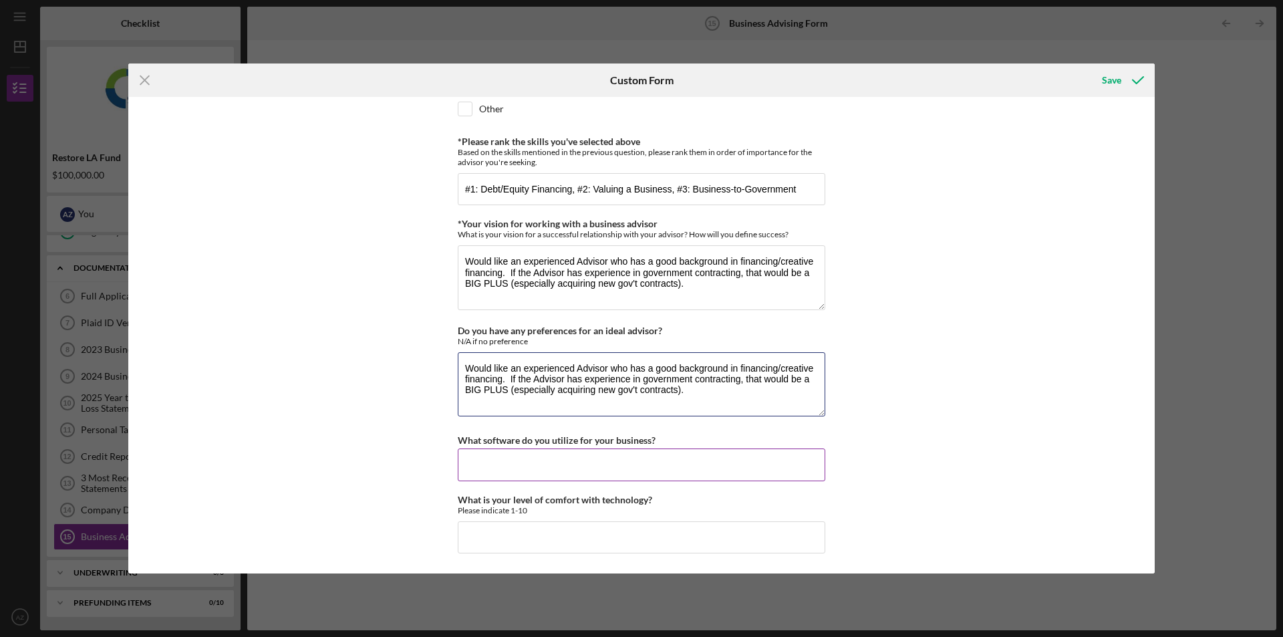
type textarea "Would like an experienced Advisor who has a good background in financing/creati…"
click at [762, 455] on input "What software do you utilize for your business?" at bounding box center [642, 464] width 368 height 32
type input "Q"
click at [513, 465] on input "QuickBooks (desktop version)" at bounding box center [642, 464] width 368 height 32
click at [731, 467] on input "QuickBooks Enterprise (desktop version)" at bounding box center [642, 464] width 368 height 32
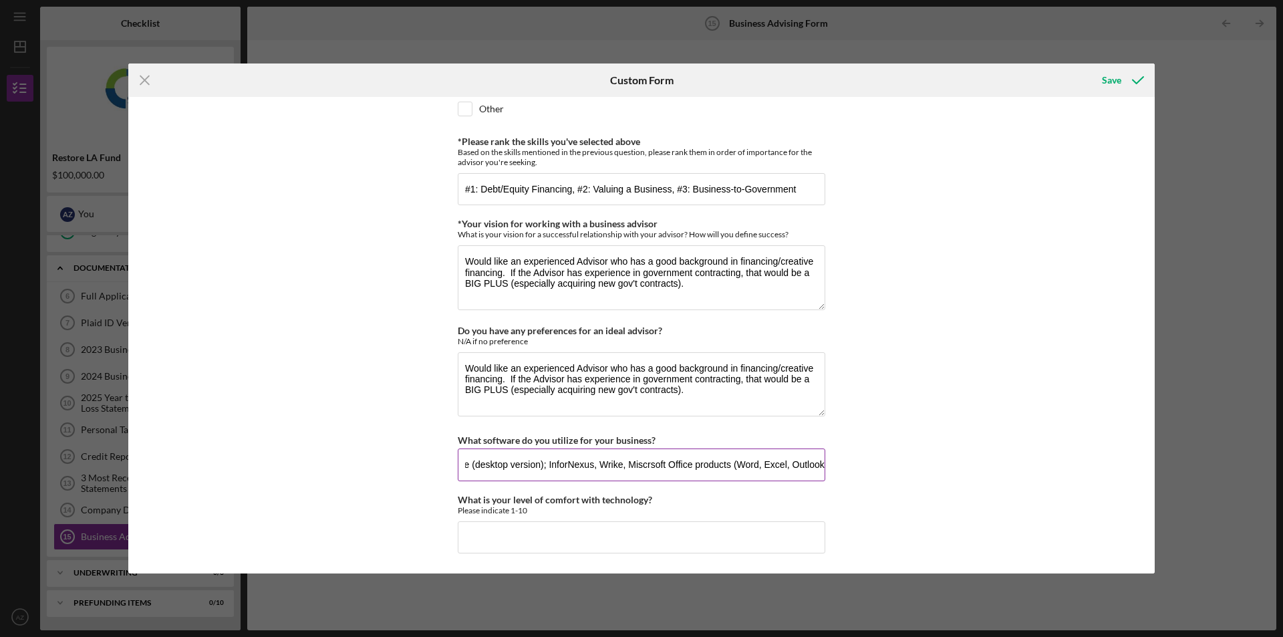
scroll to position [0, 94]
type input "QuickBooks Enterprise (desktop version); InforNexus, Wrike, Miscrsoft Office pr…"
click at [727, 537] on input "What is your level of comfort with technology?" at bounding box center [642, 537] width 368 height 32
type input "7.5"
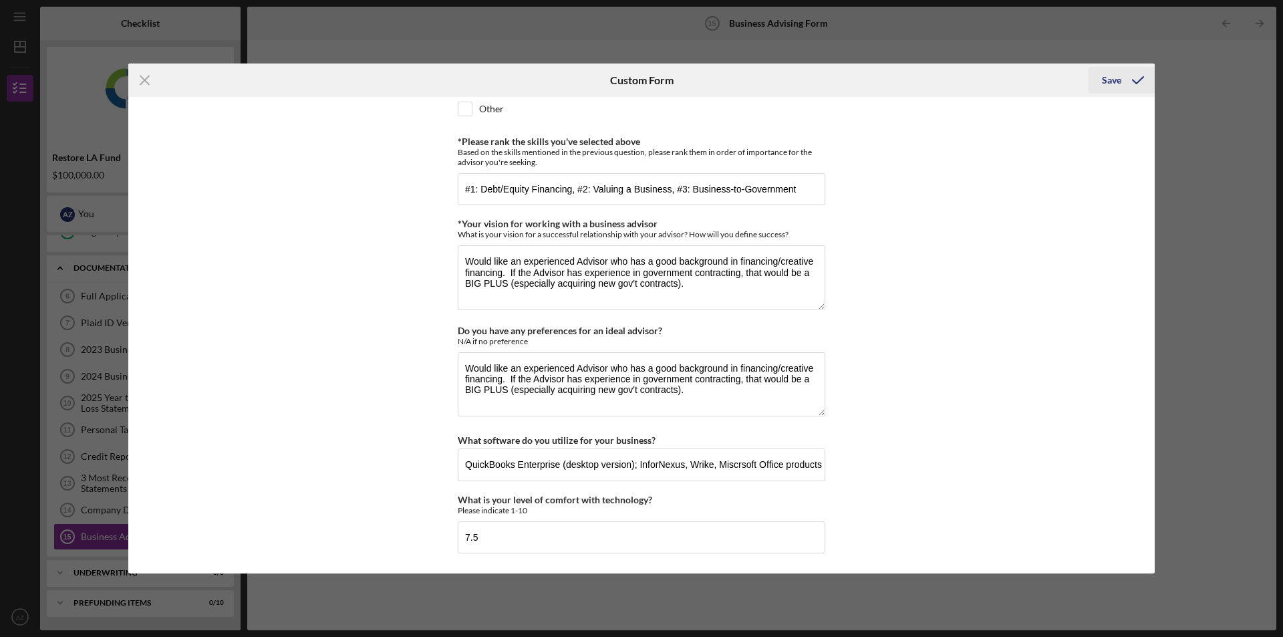
click at [1118, 83] on div "Save" at bounding box center [1111, 80] width 19 height 27
click at [1114, 84] on div "Save" at bounding box center [1111, 80] width 19 height 27
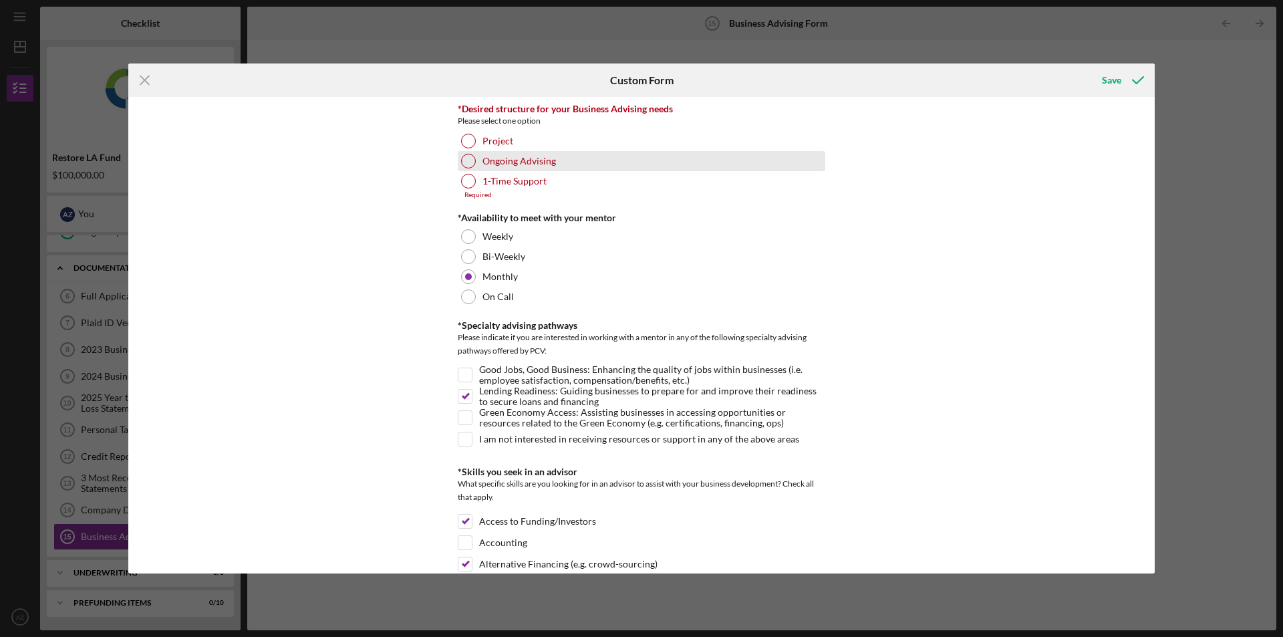
click at [480, 164] on div "Ongoing Advising" at bounding box center [642, 161] width 368 height 20
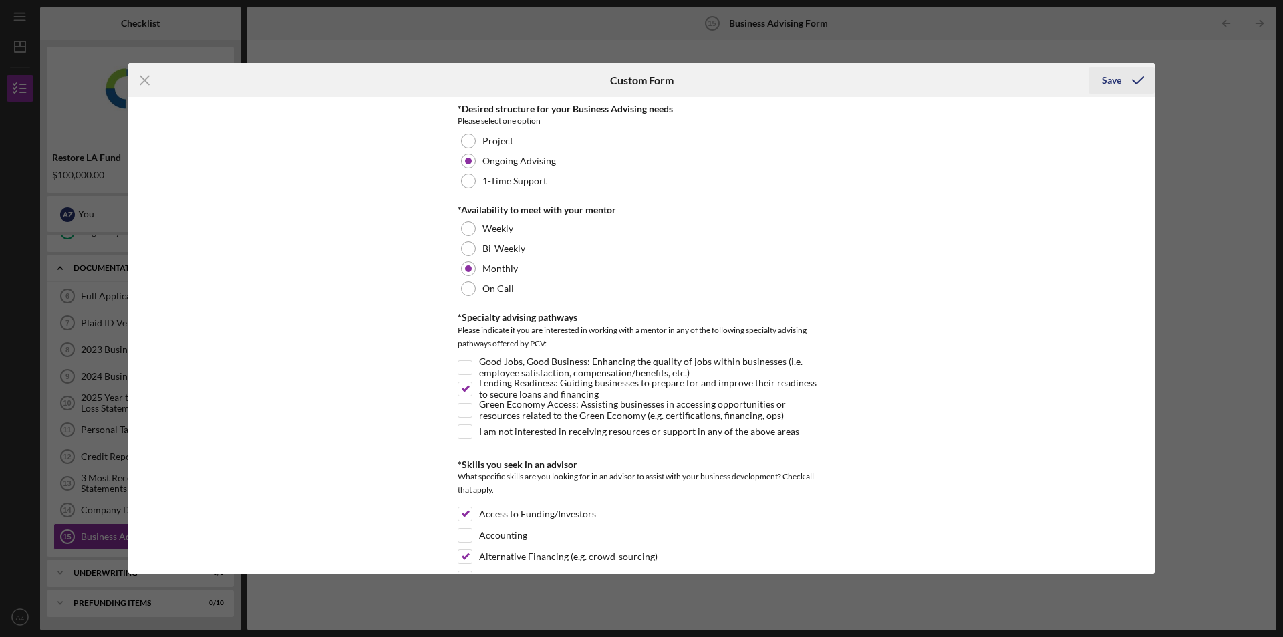
click at [1117, 82] on div "Save" at bounding box center [1111, 80] width 19 height 27
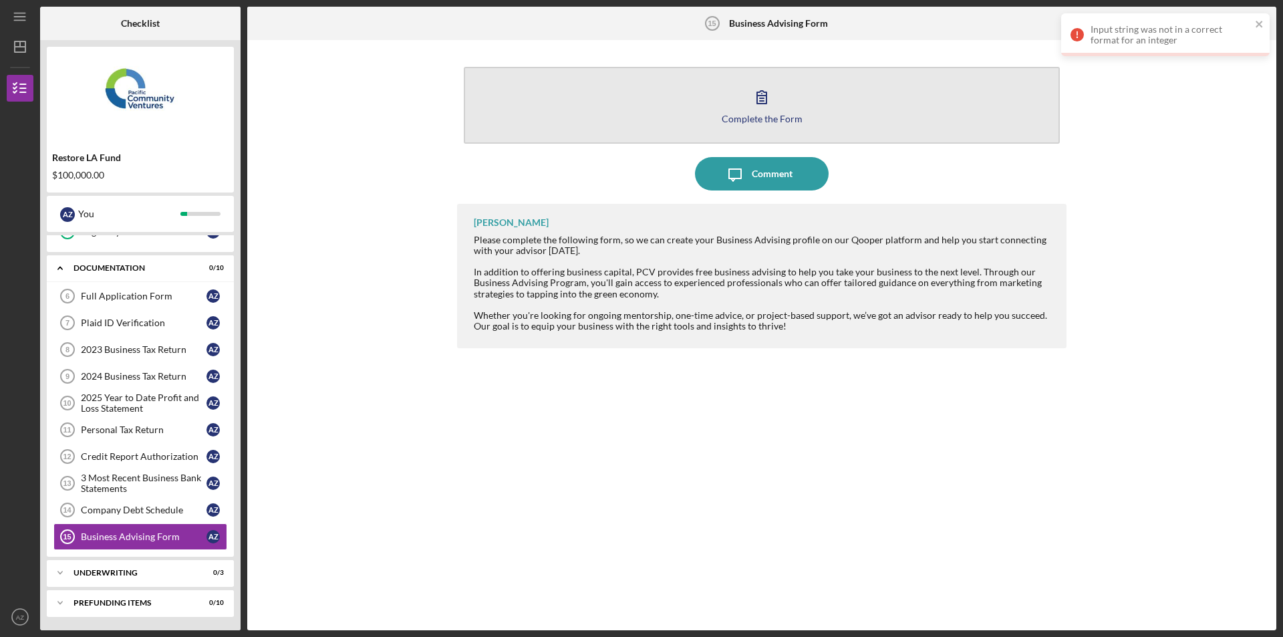
click at [767, 84] on icon "button" at bounding box center [761, 96] width 33 height 33
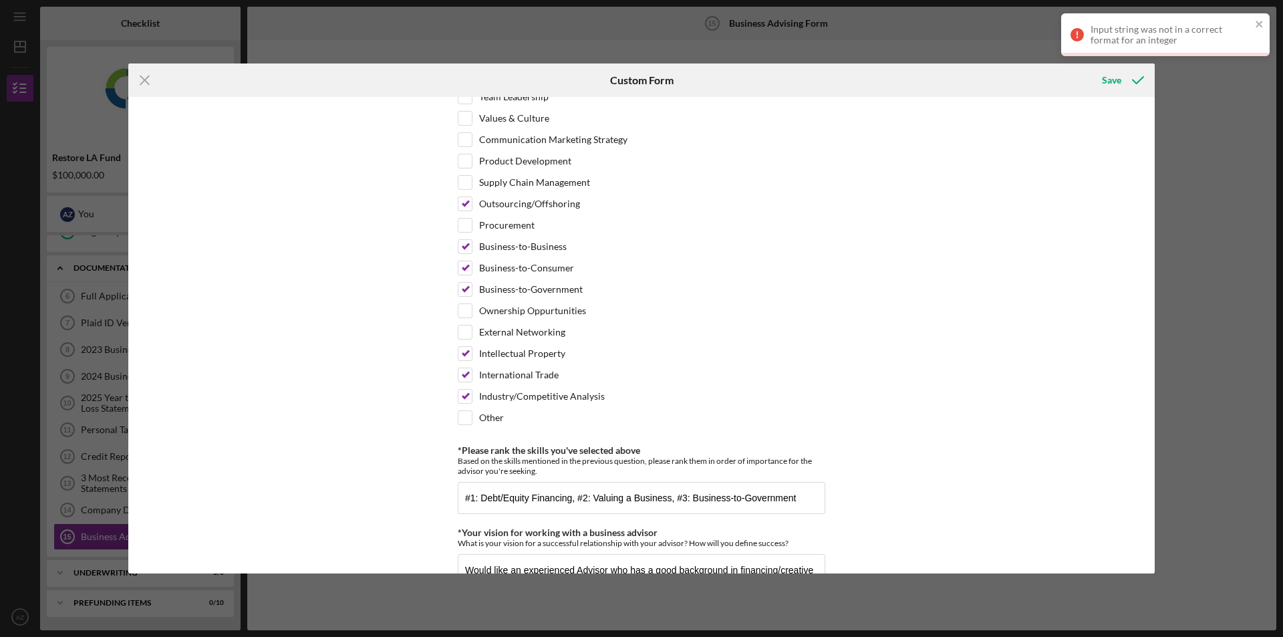
scroll to position [1110, 0]
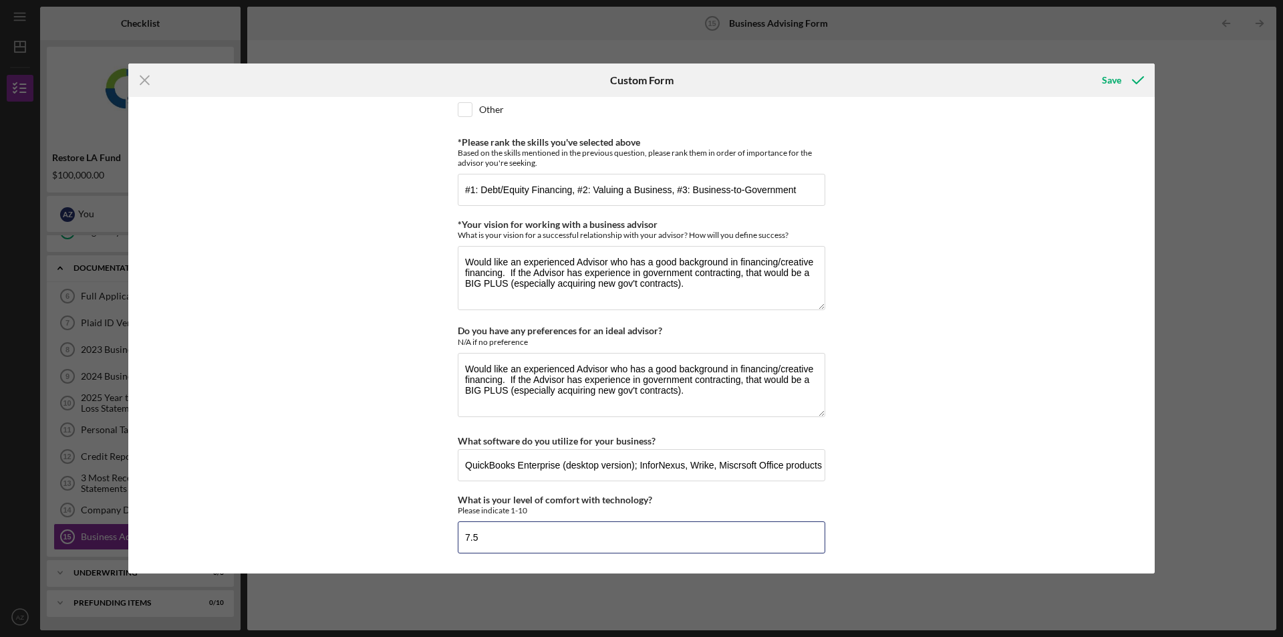
drag, startPoint x: 517, startPoint y: 543, endPoint x: 363, endPoint y: 546, distance: 153.8
click at [363, 546] on div "*Desired structure for your Business Advising needs Please select one option Pr…" at bounding box center [641, 335] width 1027 height 476
type input "7"
click at [1104, 81] on div "Save" at bounding box center [1111, 80] width 19 height 27
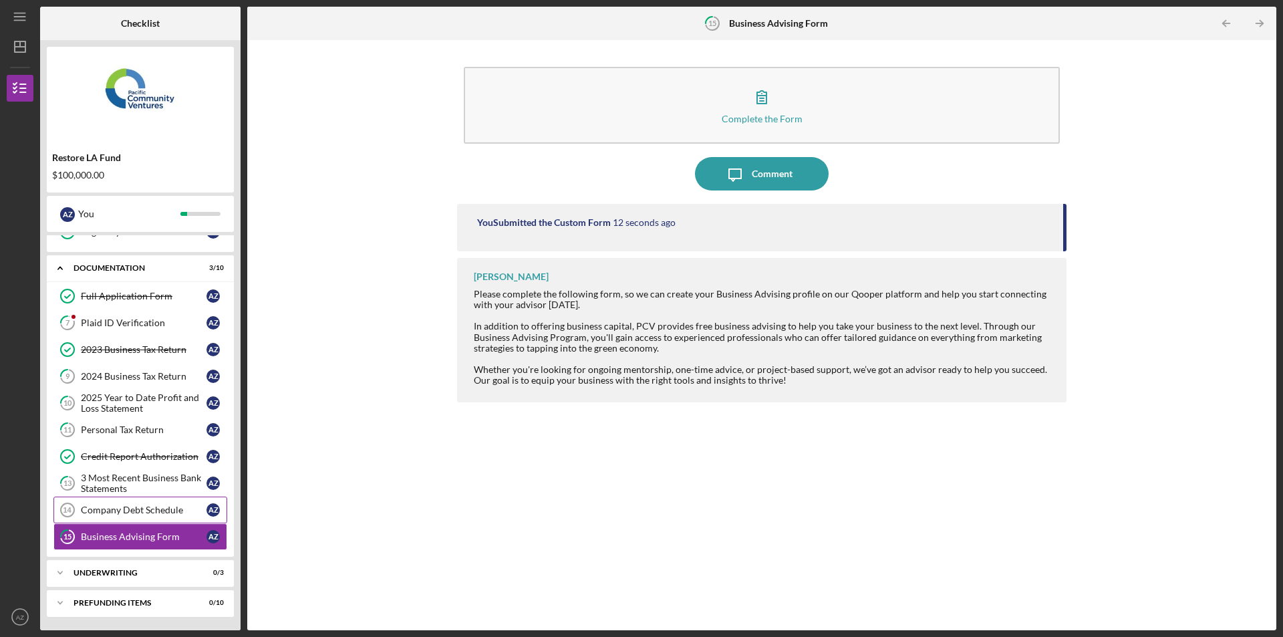
click at [144, 512] on div "Company Debt Schedule" at bounding box center [144, 510] width 126 height 11
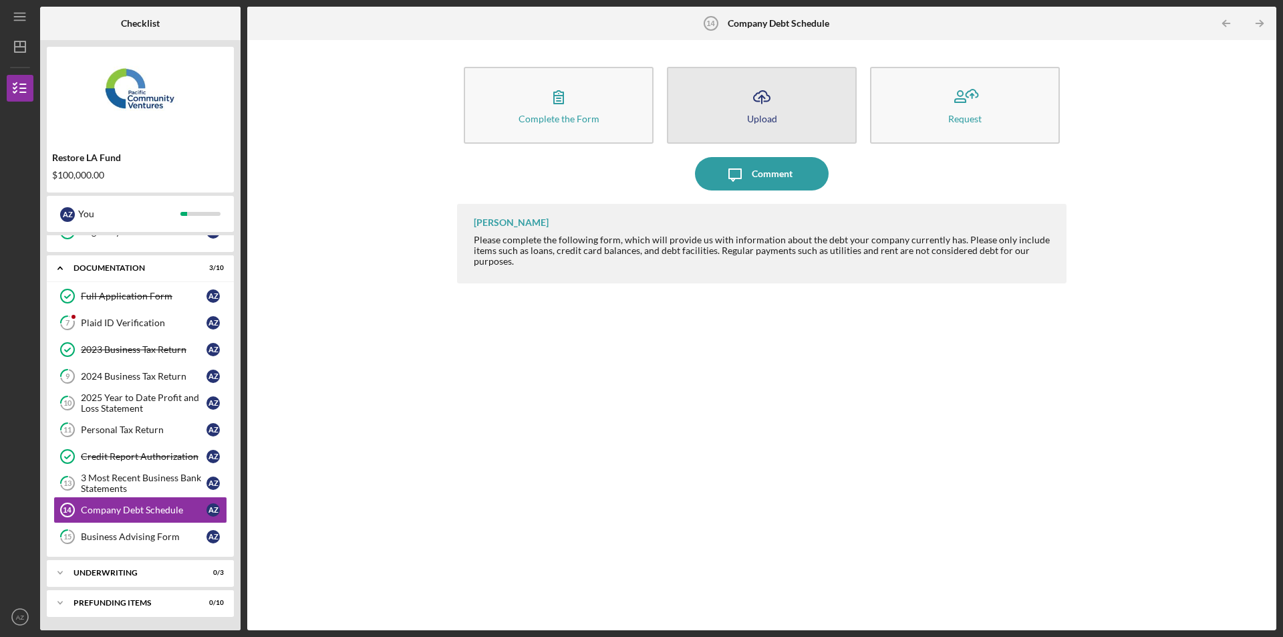
click at [759, 94] on icon "button" at bounding box center [762, 96] width 16 height 10
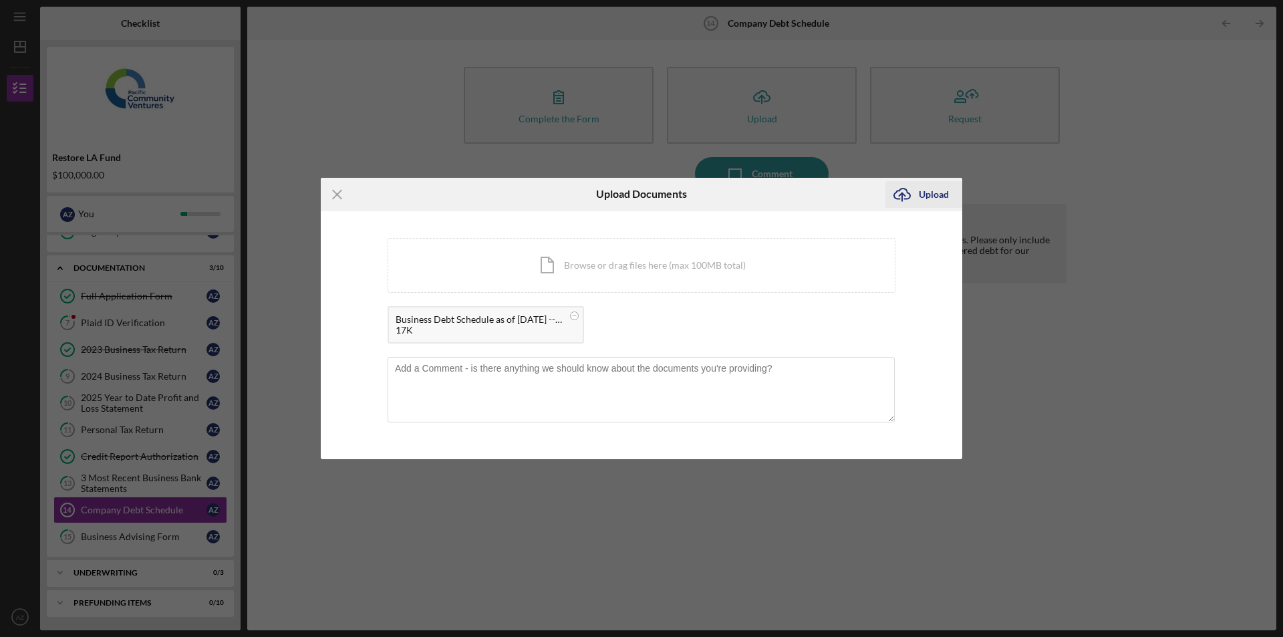
click at [924, 190] on div "Upload" at bounding box center [934, 194] width 30 height 27
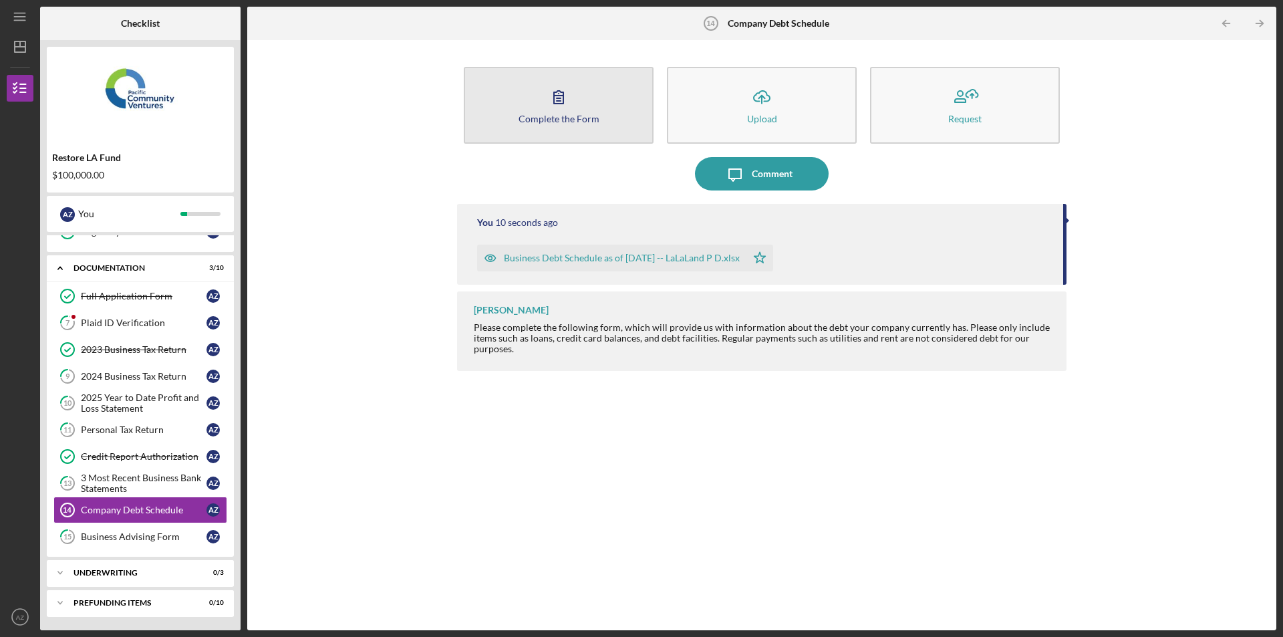
click at [580, 114] on div "Complete the Form" at bounding box center [559, 119] width 81 height 10
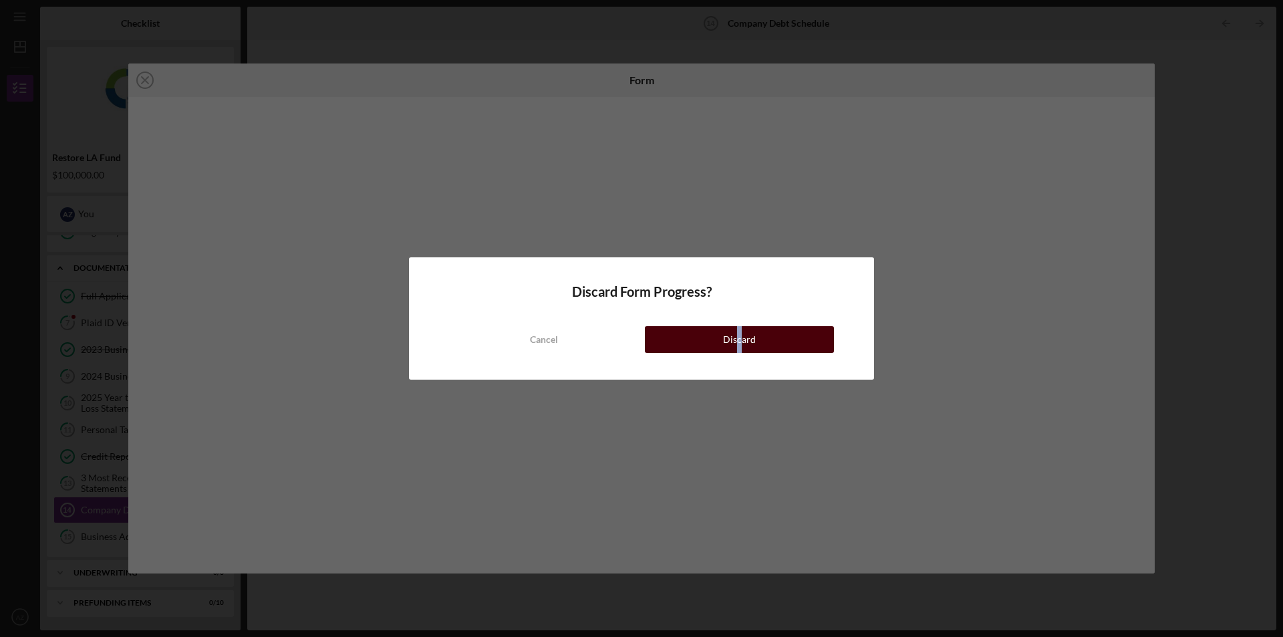
drag, startPoint x: 739, startPoint y: 357, endPoint x: 745, endPoint y: 344, distance: 13.8
click at [740, 356] on div "Discard Form Progress? Cancel Discard" at bounding box center [641, 318] width 465 height 122
click at [748, 338] on div "Discard" at bounding box center [739, 339] width 33 height 27
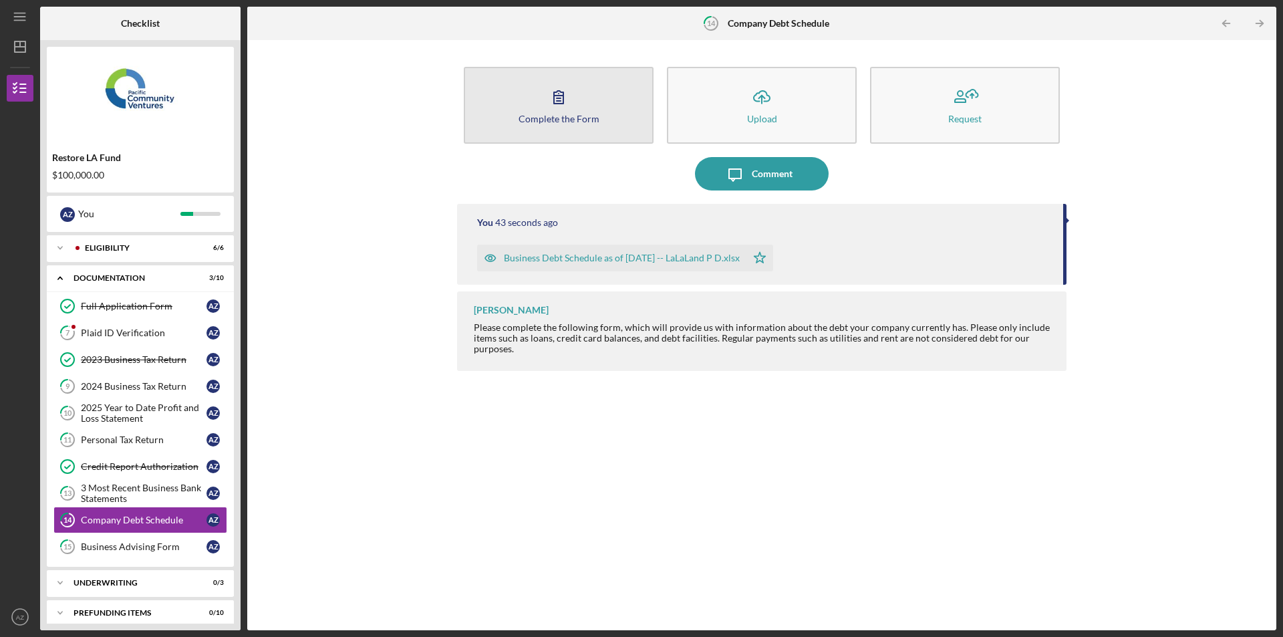
click at [543, 106] on icon "button" at bounding box center [558, 96] width 33 height 33
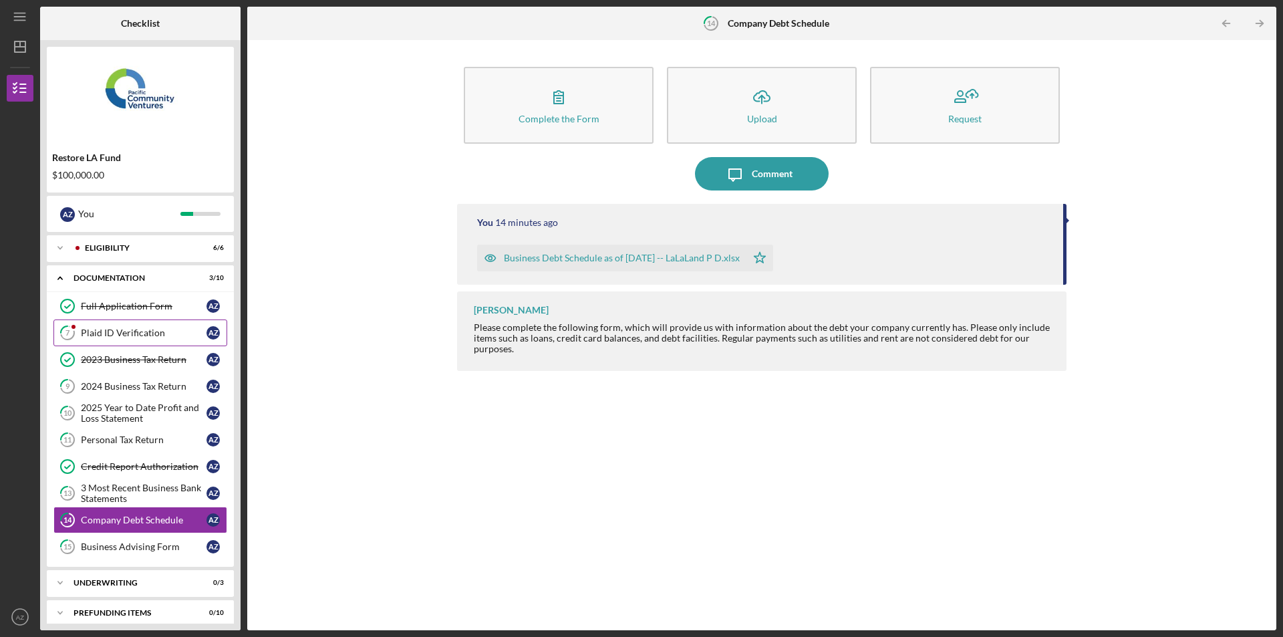
click at [132, 330] on div "Plaid ID Verification" at bounding box center [144, 333] width 126 height 11
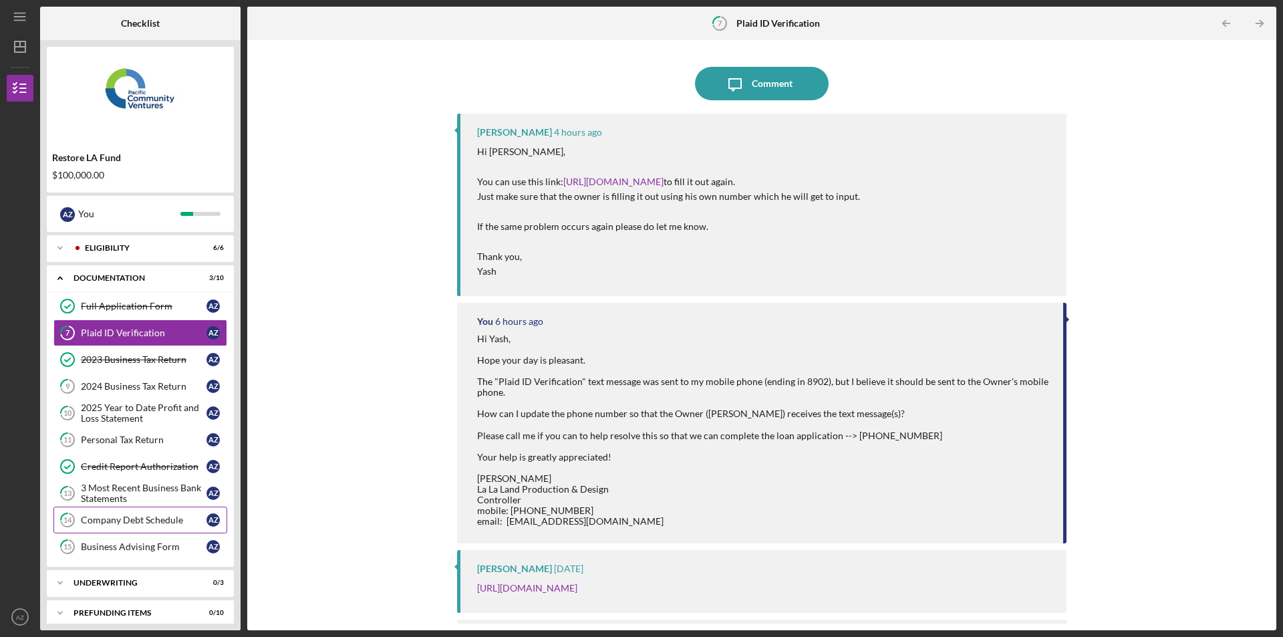
click at [124, 517] on div "Company Debt Schedule" at bounding box center [144, 520] width 126 height 11
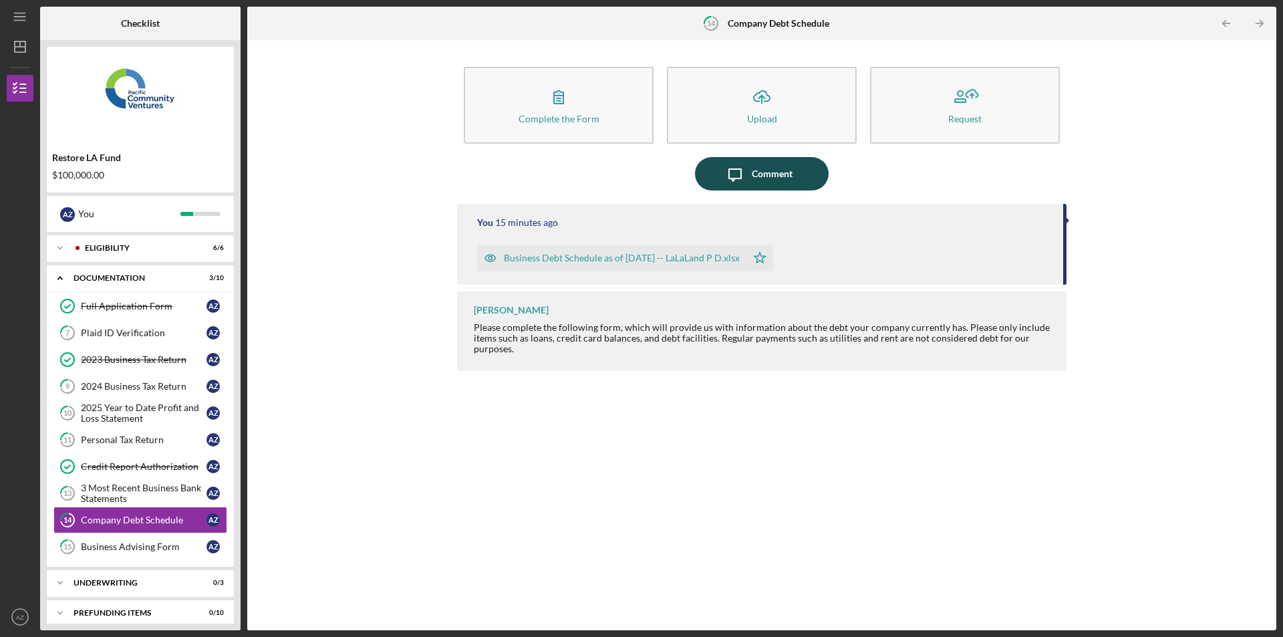
click at [761, 177] on div "Comment" at bounding box center [772, 173] width 41 height 33
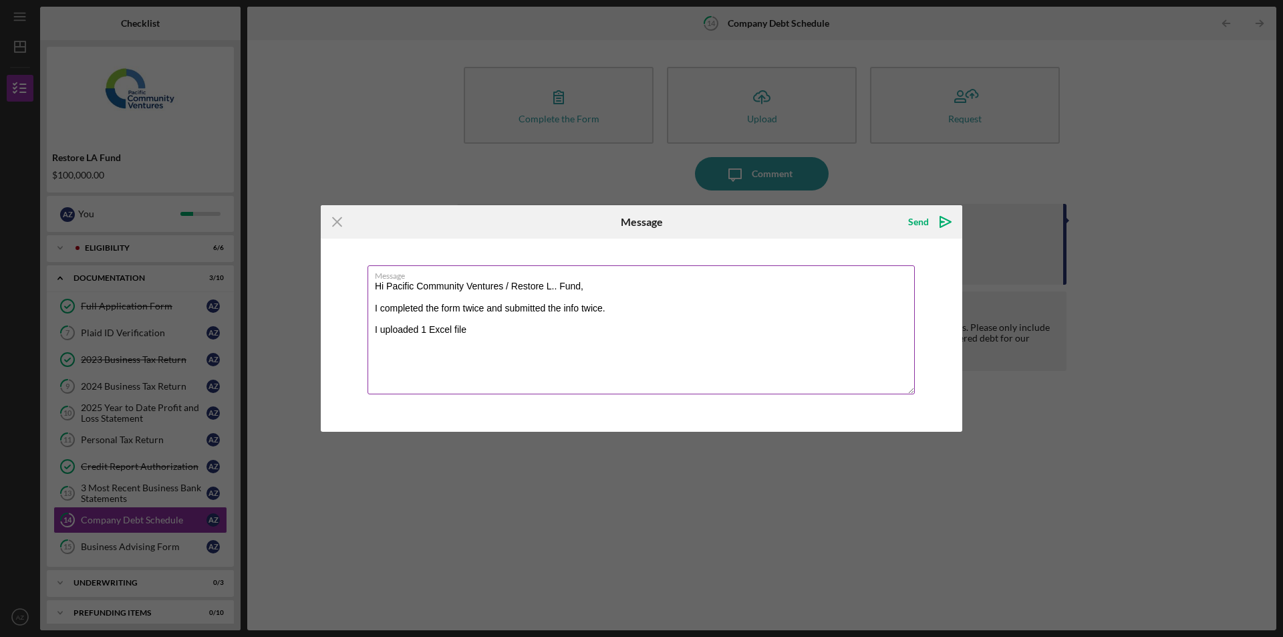
click at [505, 311] on textarea "Hi Pacific Community Ventures / Restore L.. Fund, I completed the form twice an…" at bounding box center [641, 329] width 547 height 129
click at [471, 308] on textarea "Hi Pacific Community Ventures / Restore L.. Fund, I completed the form twice an…" at bounding box center [641, 329] width 547 height 129
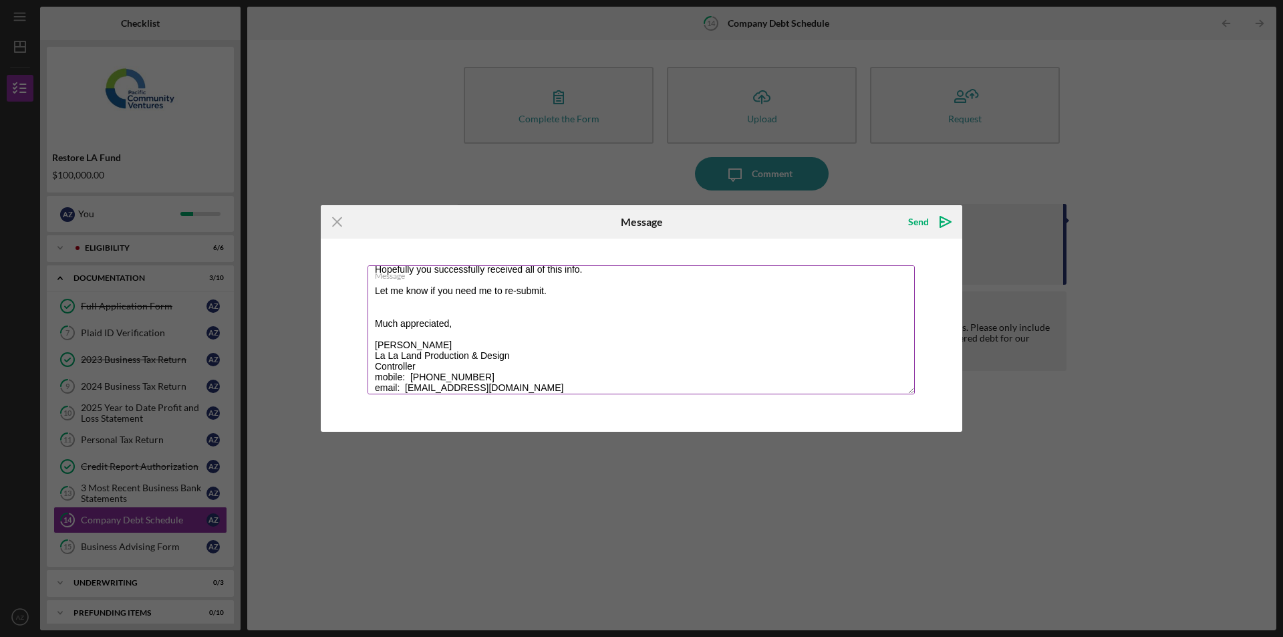
scroll to position [15, 0]
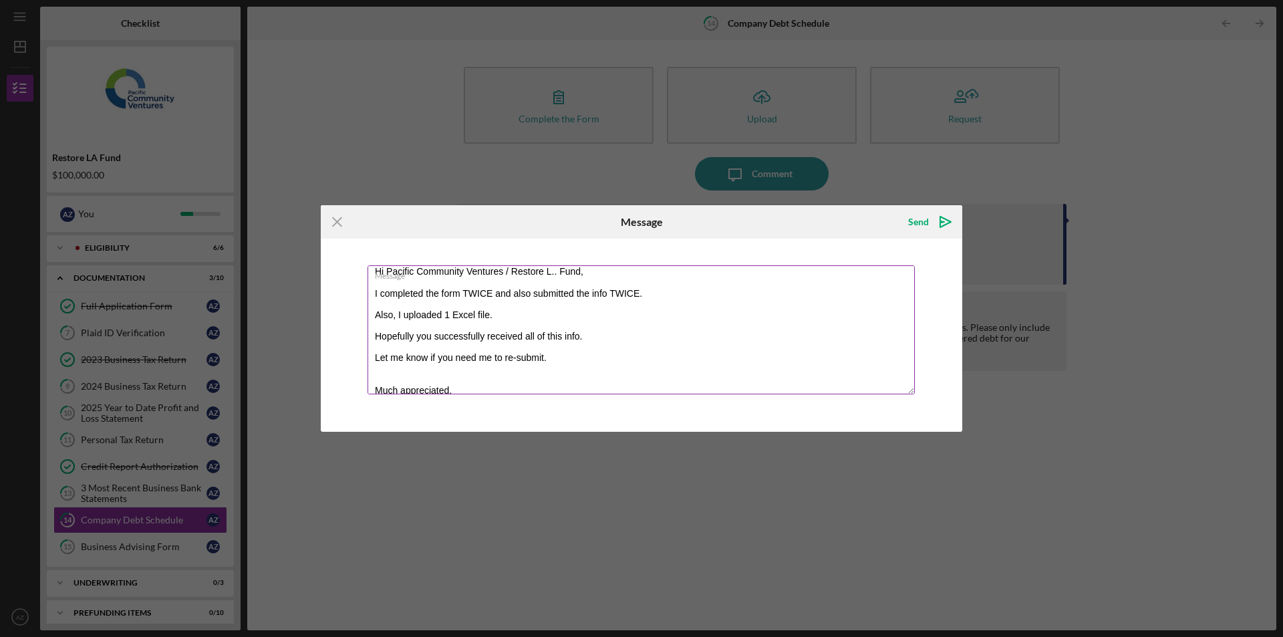
click at [626, 360] on textarea "Hi Pacific Community Ventures / Restore L.. Fund, I completed the form TWICE an…" at bounding box center [641, 329] width 547 height 129
type textarea "Hi Pacific Community Ventures / Restore L.. Fund, I completed the form TWICE an…"
